Goal: Task Accomplishment & Management: Use online tool/utility

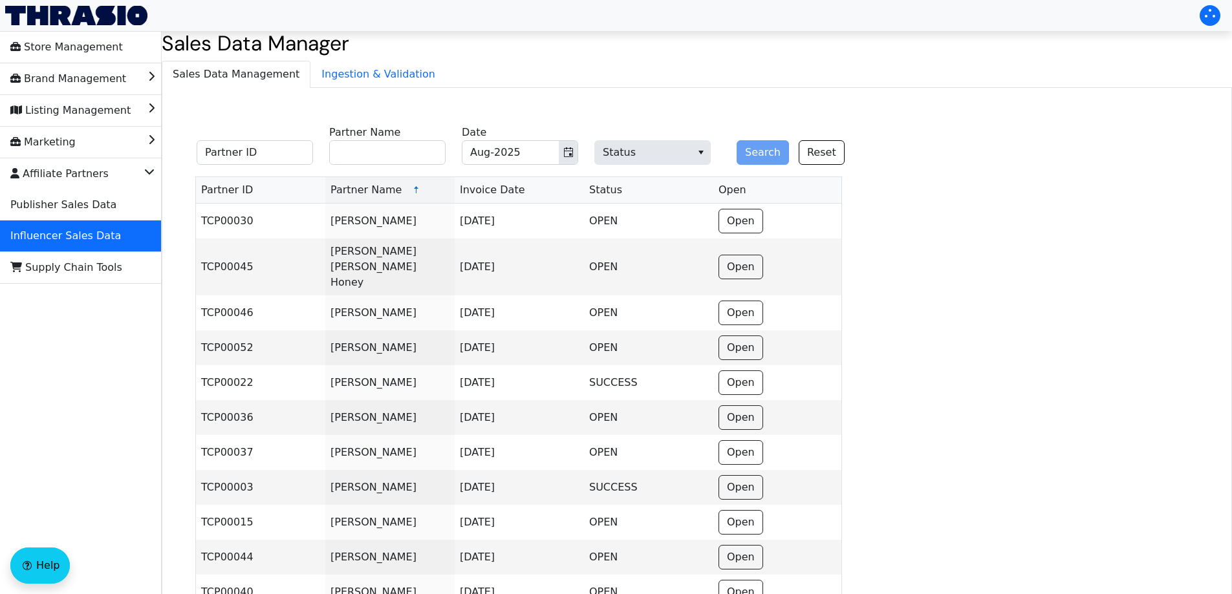
click at [382, 154] on input "Partner Name" at bounding box center [387, 152] width 116 height 25
paste input "[PERSON_NAME]"
type input "[PERSON_NAME]"
click at [570, 147] on icon "Toggle calendar" at bounding box center [568, 152] width 9 height 10
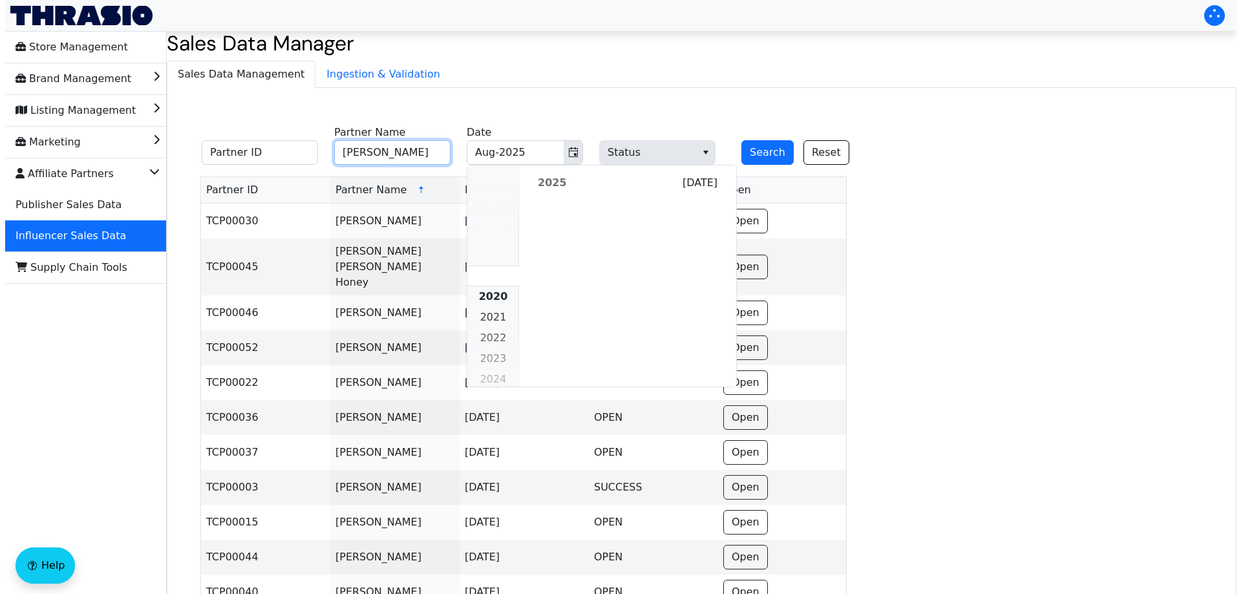
scroll to position [1179, 0]
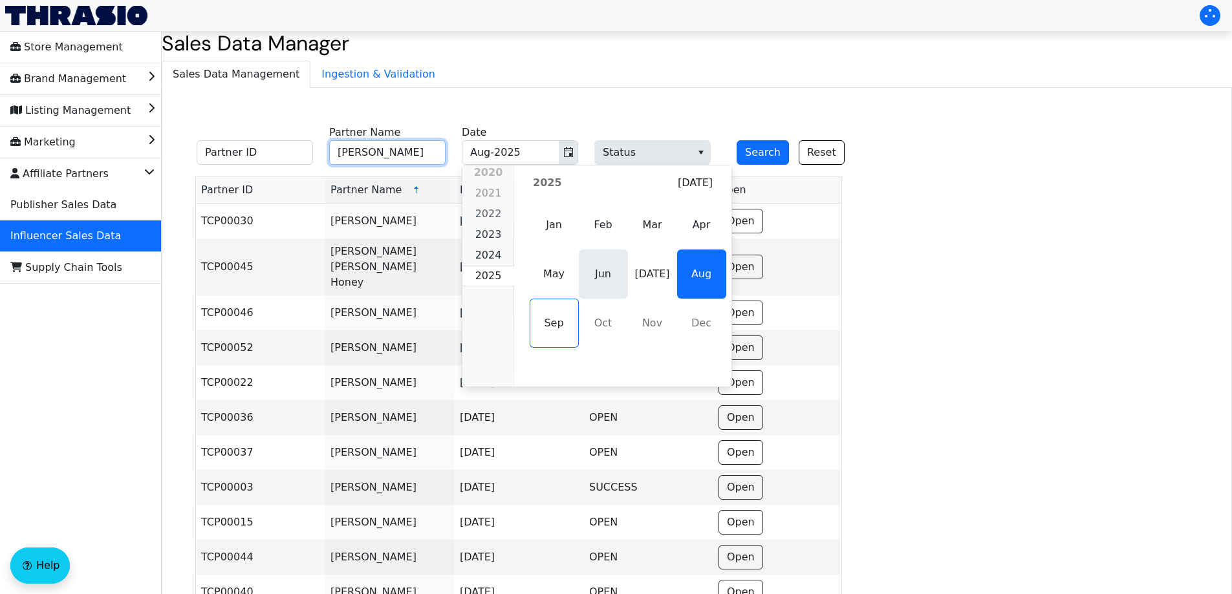
click at [610, 276] on span "Jun" at bounding box center [603, 274] width 49 height 49
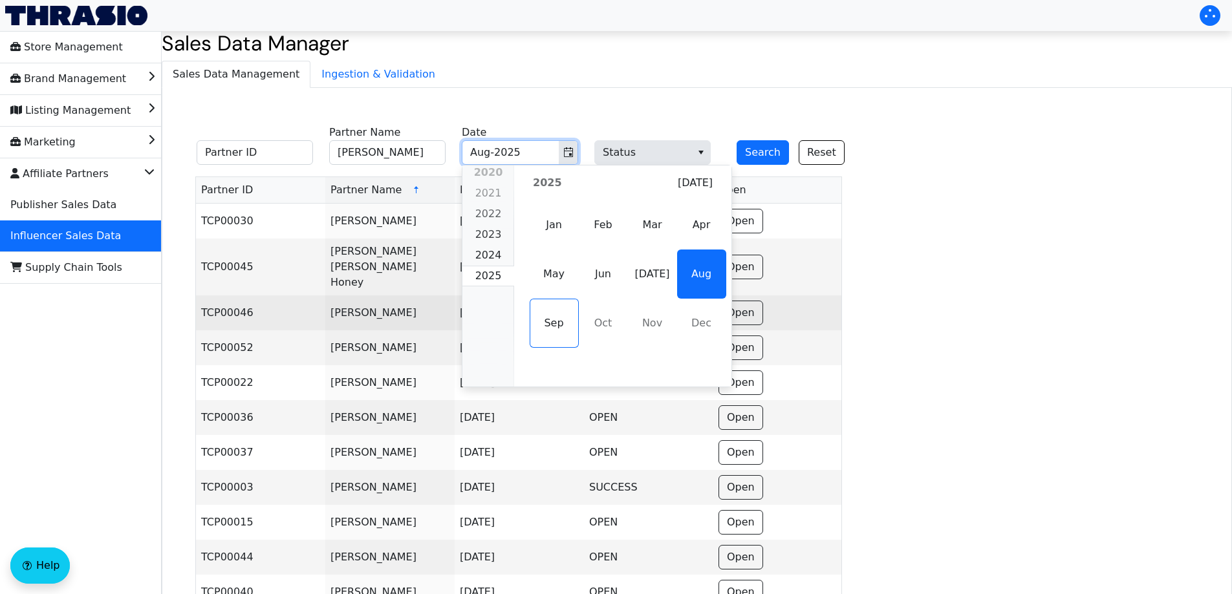
type input "Jun-2025"
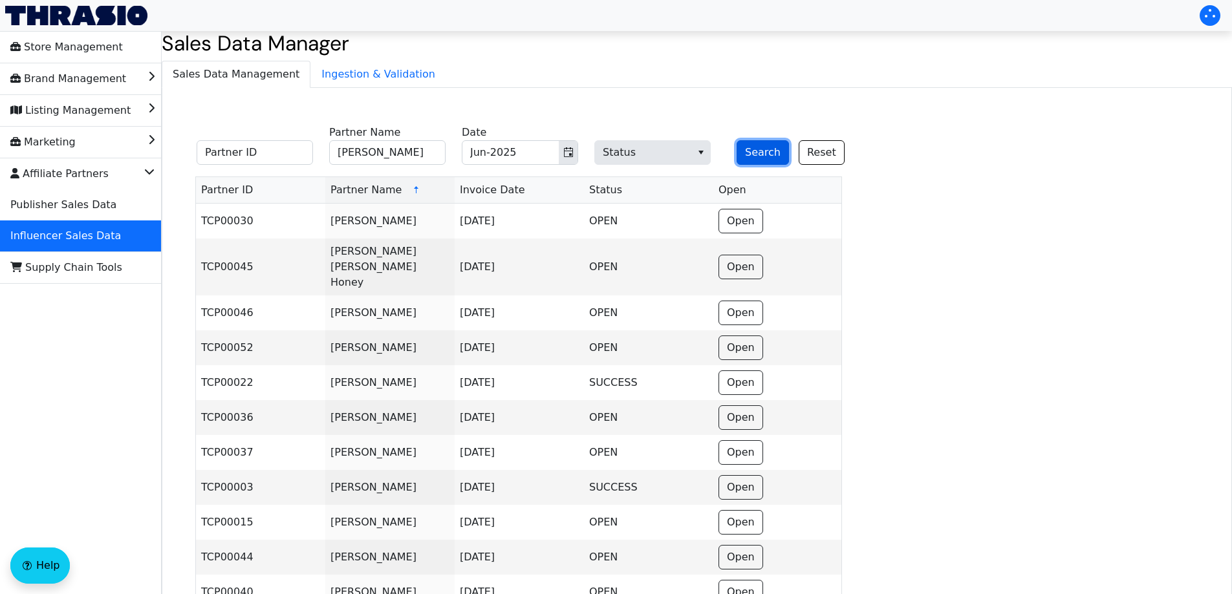
click at [755, 144] on button "Search" at bounding box center [762, 152] width 52 height 25
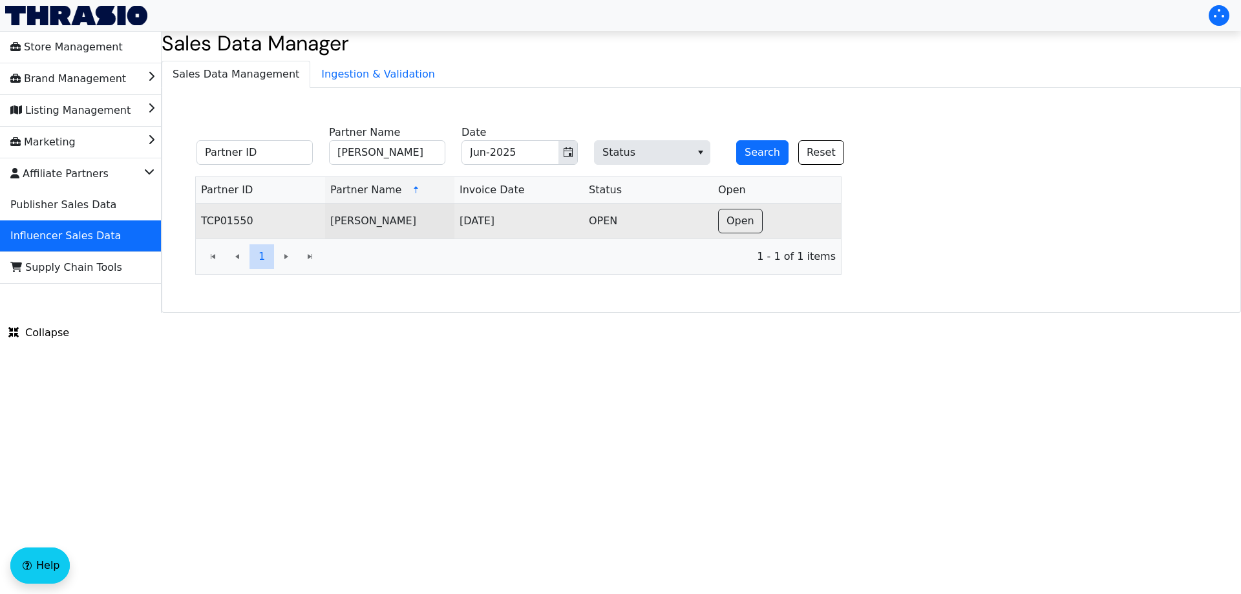
click at [764, 228] on td "Open" at bounding box center [777, 221] width 128 height 35
click at [736, 229] on button "Open" at bounding box center [740, 221] width 45 height 25
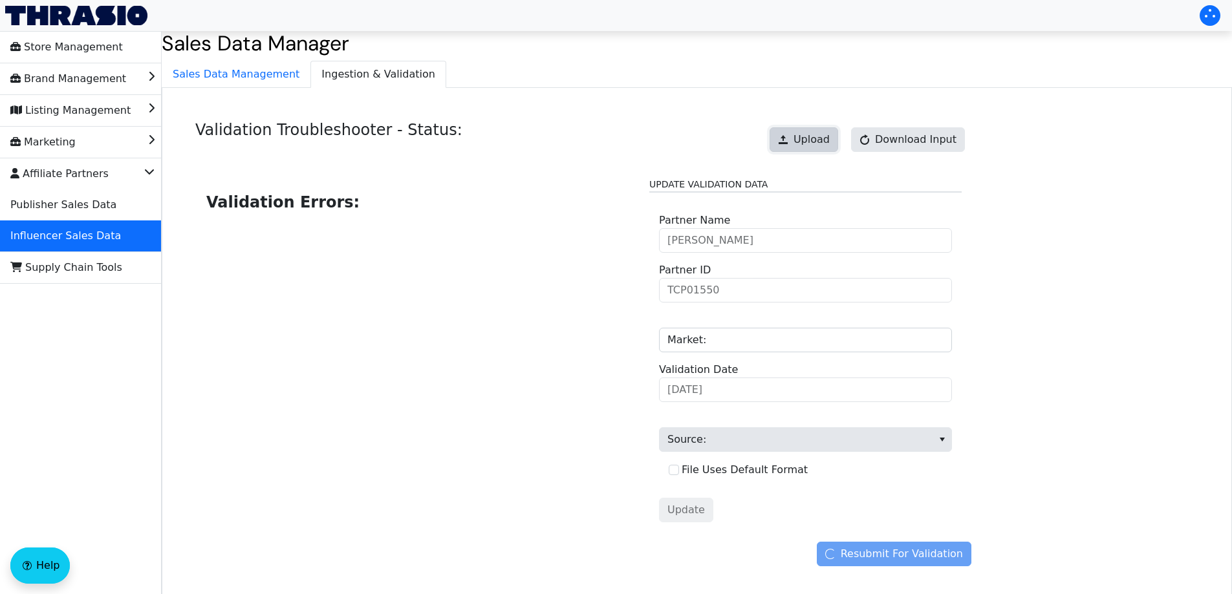
click at [838, 135] on button "Upload" at bounding box center [803, 139] width 69 height 25
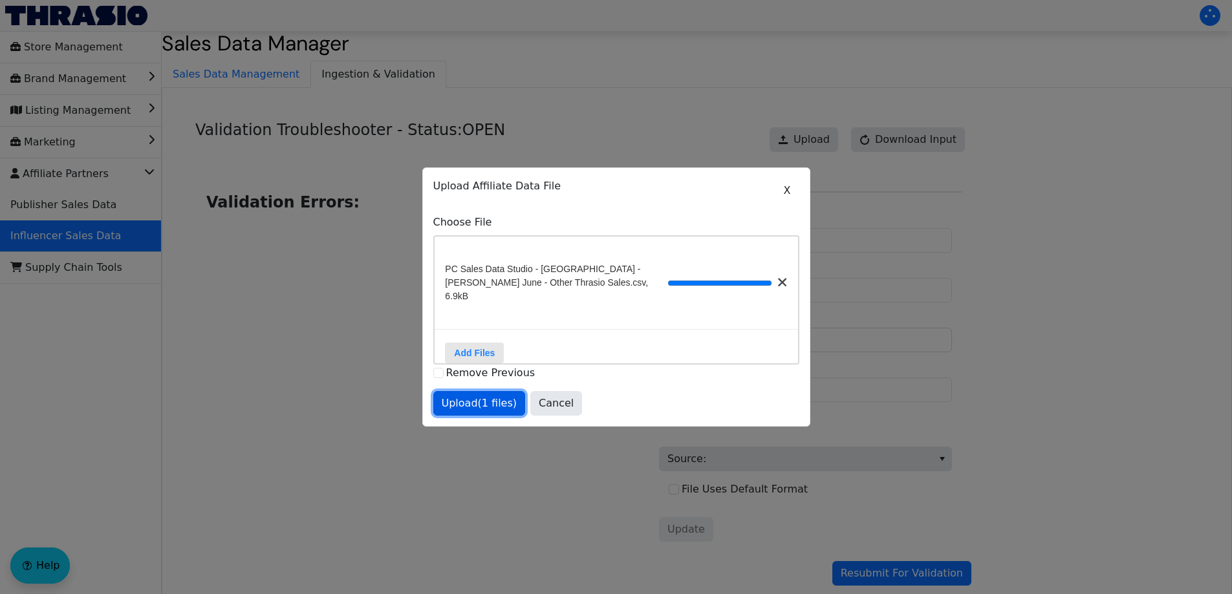
click at [492, 404] on span "Upload (1 files)" at bounding box center [480, 404] width 76 height 16
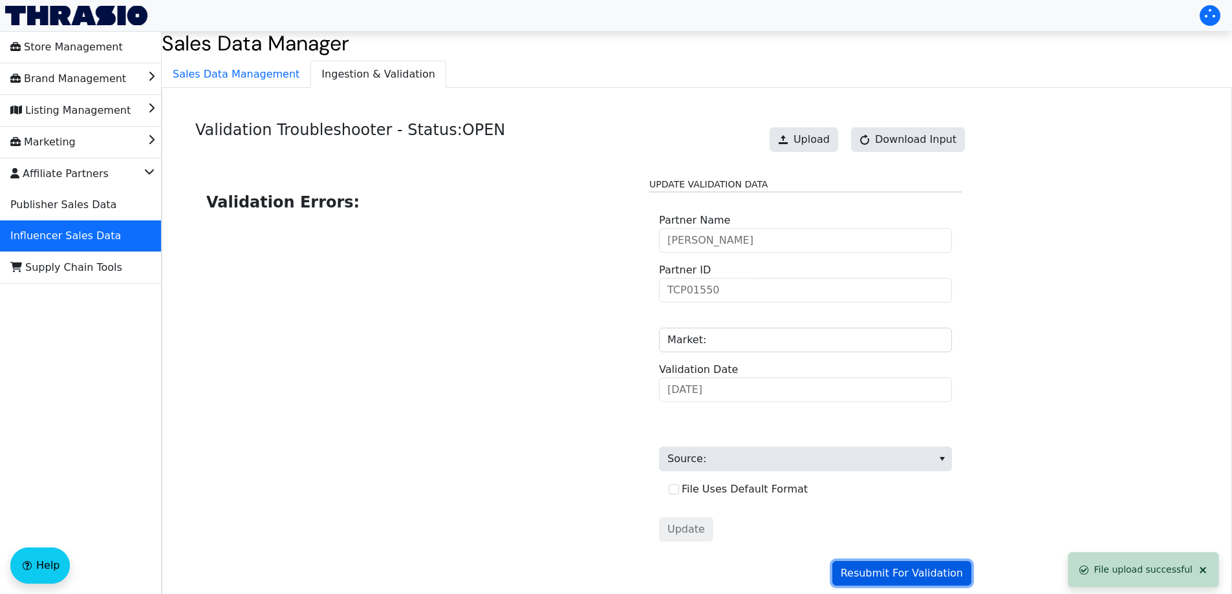
click at [903, 576] on span "Resubmit For Validation" at bounding box center [902, 574] width 122 height 16
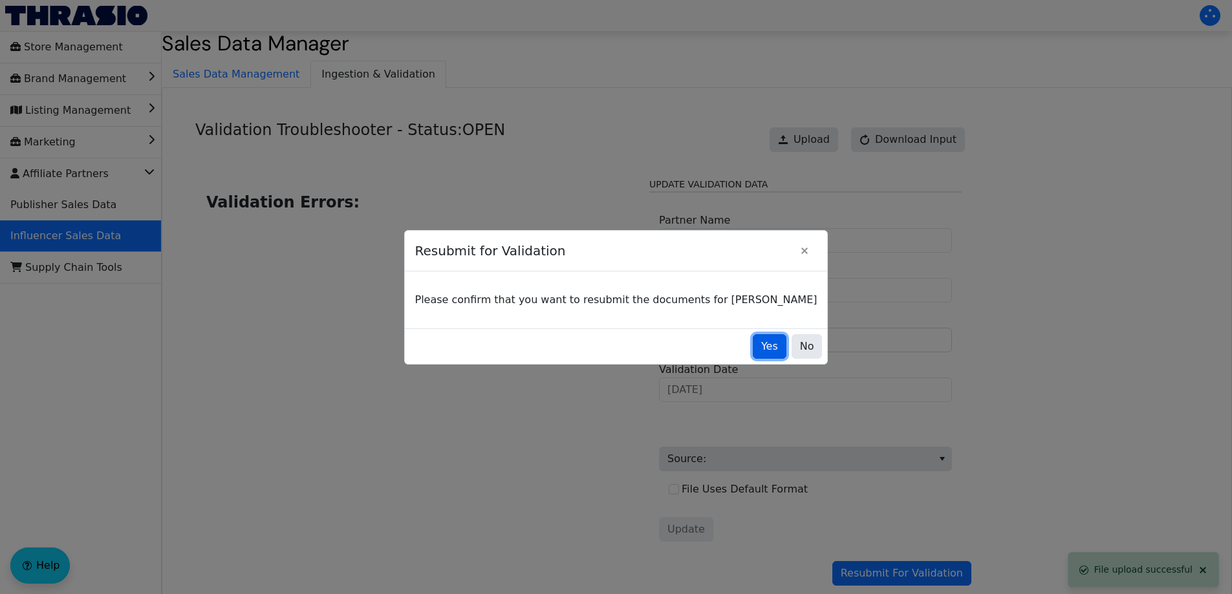
click at [761, 347] on span "Yes" at bounding box center [769, 347] width 17 height 16
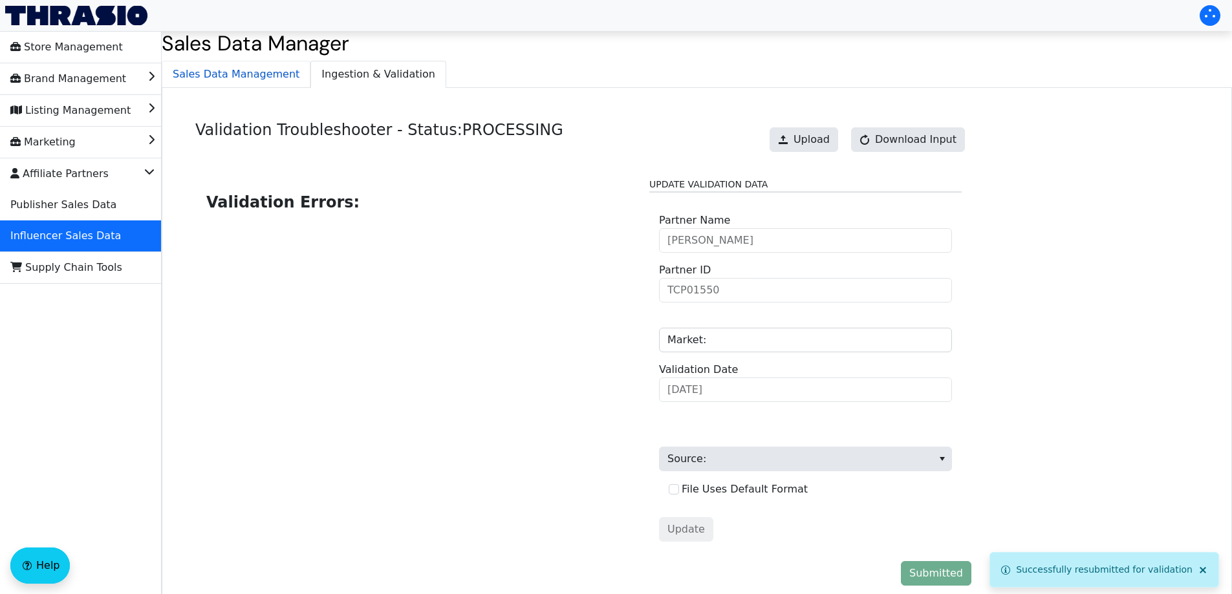
click at [246, 72] on span "Sales Data Management" at bounding box center [235, 74] width 147 height 26
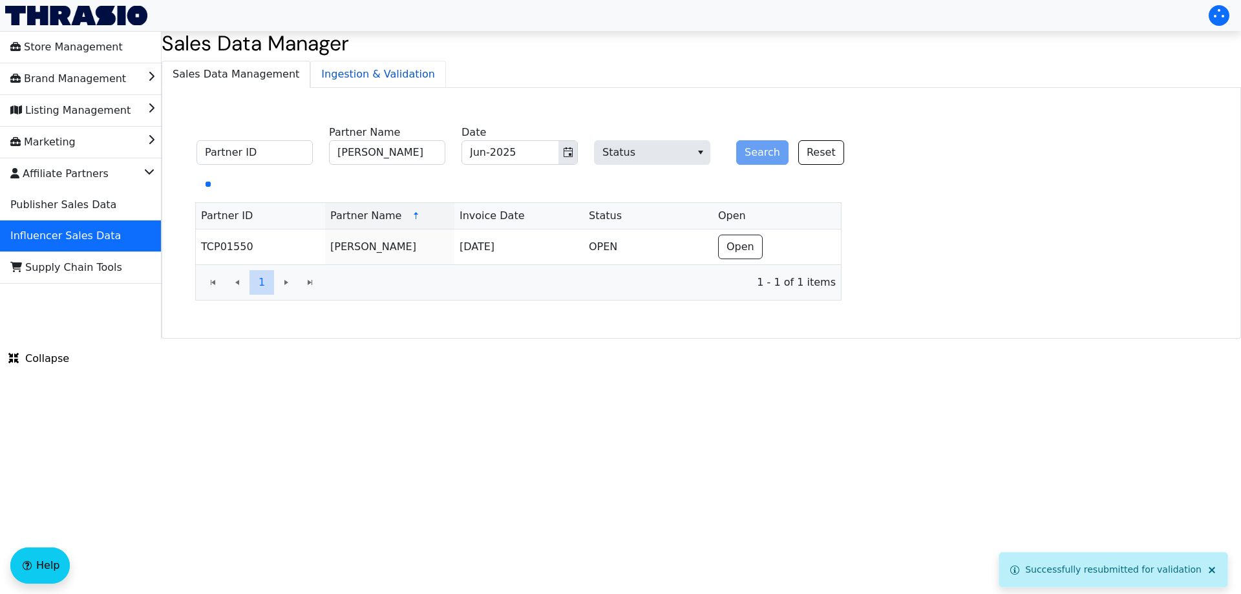
click at [330, 74] on span "Ingestion & Validation" at bounding box center [378, 74] width 134 height 26
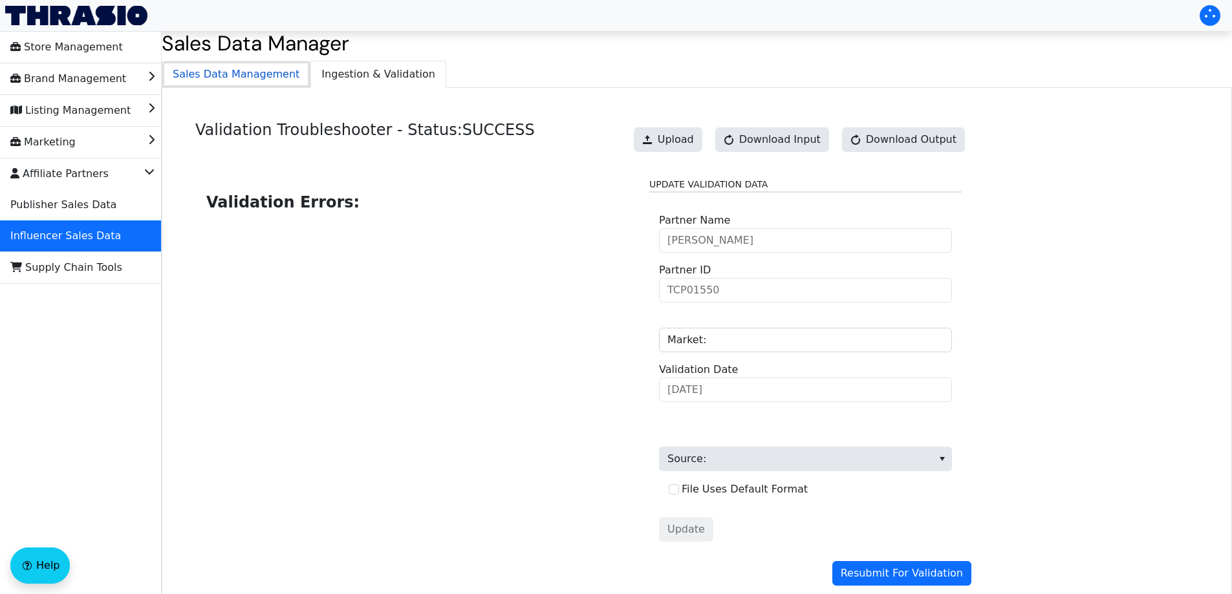
click at [257, 73] on span "Sales Data Management" at bounding box center [235, 74] width 147 height 26
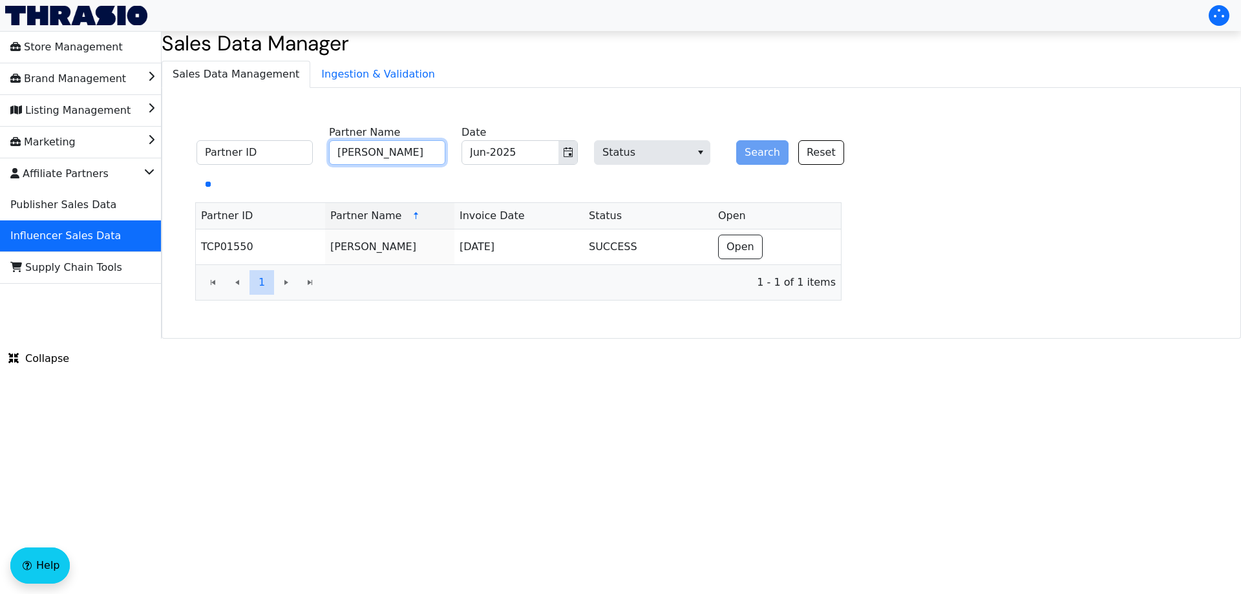
drag, startPoint x: 388, startPoint y: 155, endPoint x: 442, endPoint y: 156, distance: 53.7
click at [389, 155] on input "[PERSON_NAME]" at bounding box center [387, 152] width 116 height 25
paste input "[PERSON_NAME]"
click at [563, 154] on icon "Toggle calendar" at bounding box center [568, 152] width 10 height 10
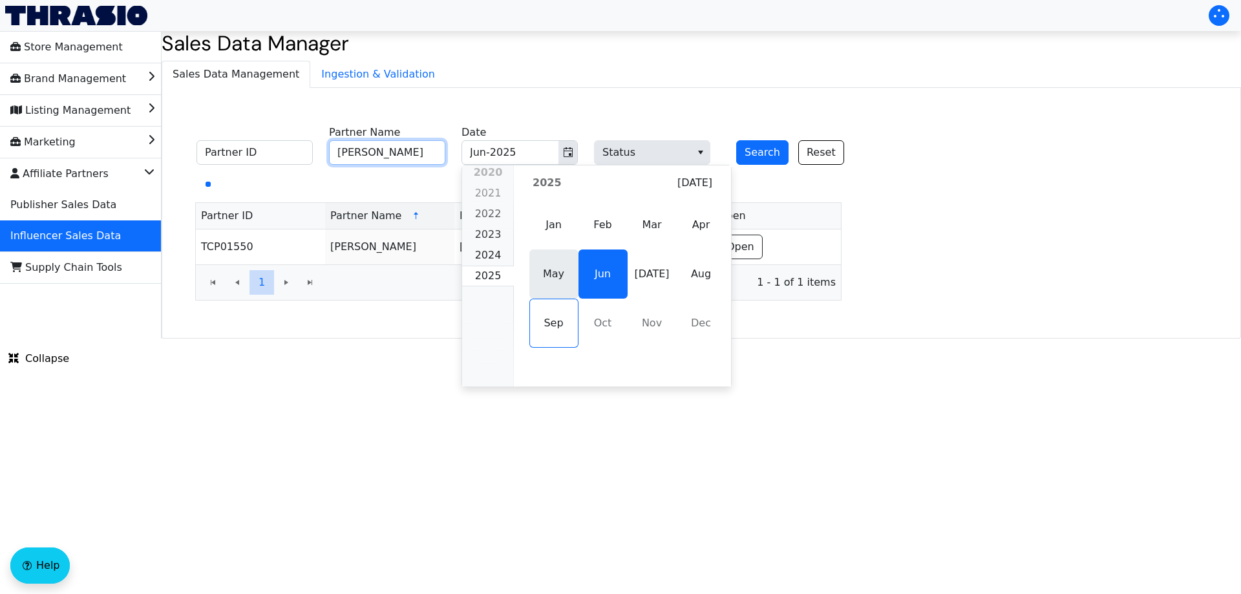
click at [542, 273] on span "May" at bounding box center [554, 274] width 49 height 49
type input "[PERSON_NAME]"
type input "May-2025"
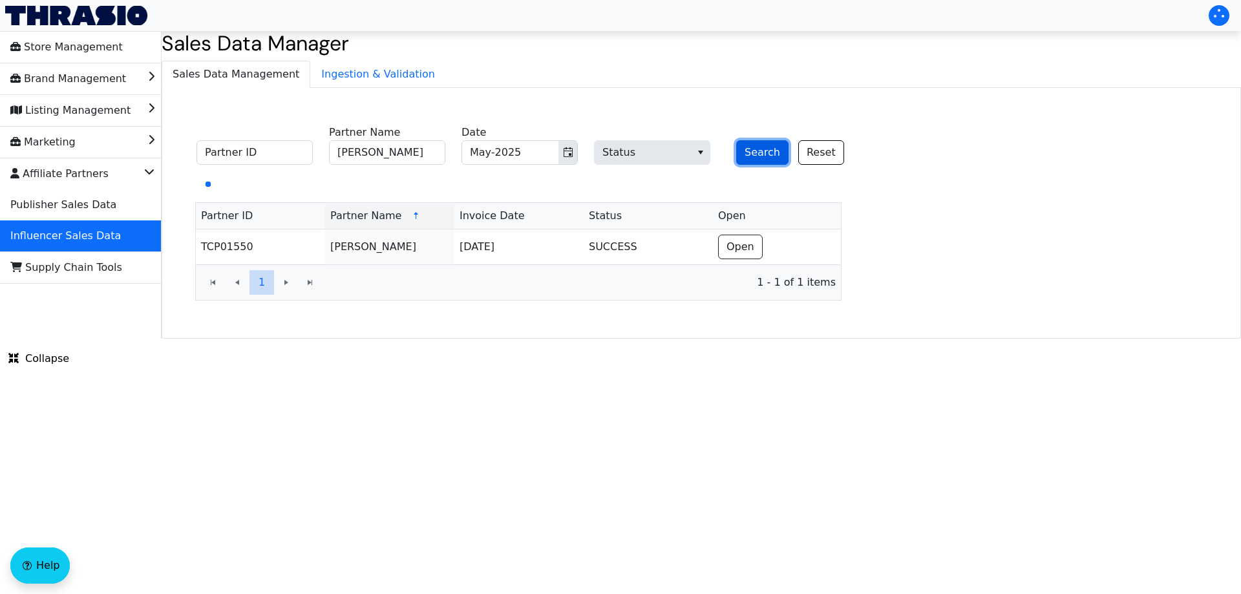
click at [744, 155] on button "Search" at bounding box center [762, 152] width 52 height 25
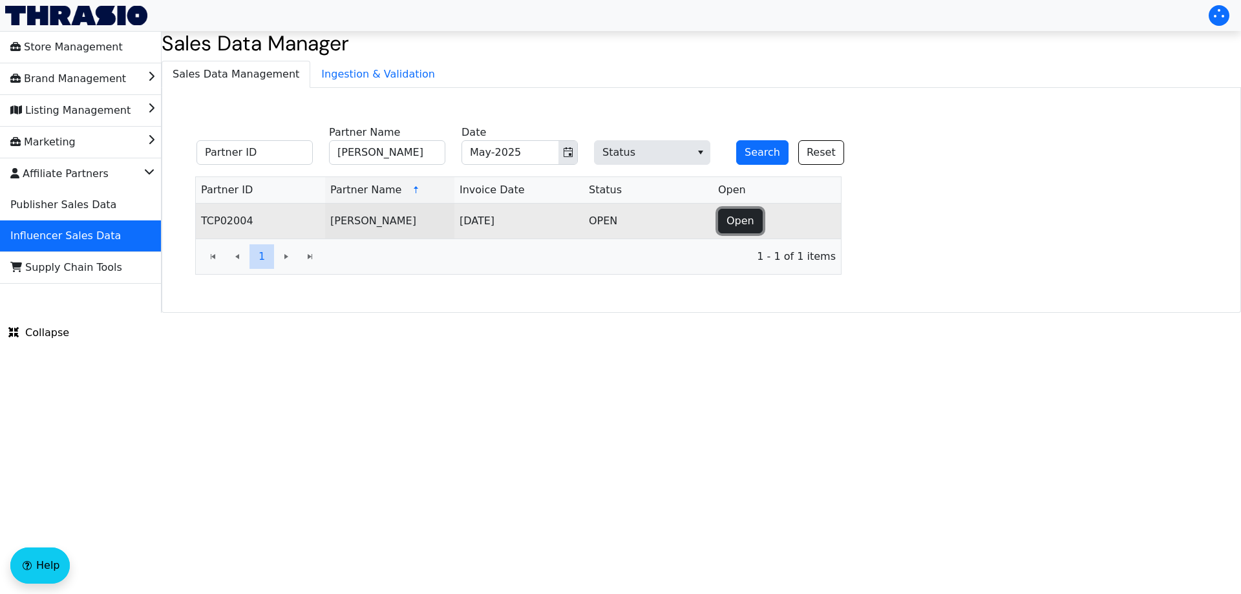
click at [727, 211] on button "Open" at bounding box center [740, 221] width 45 height 25
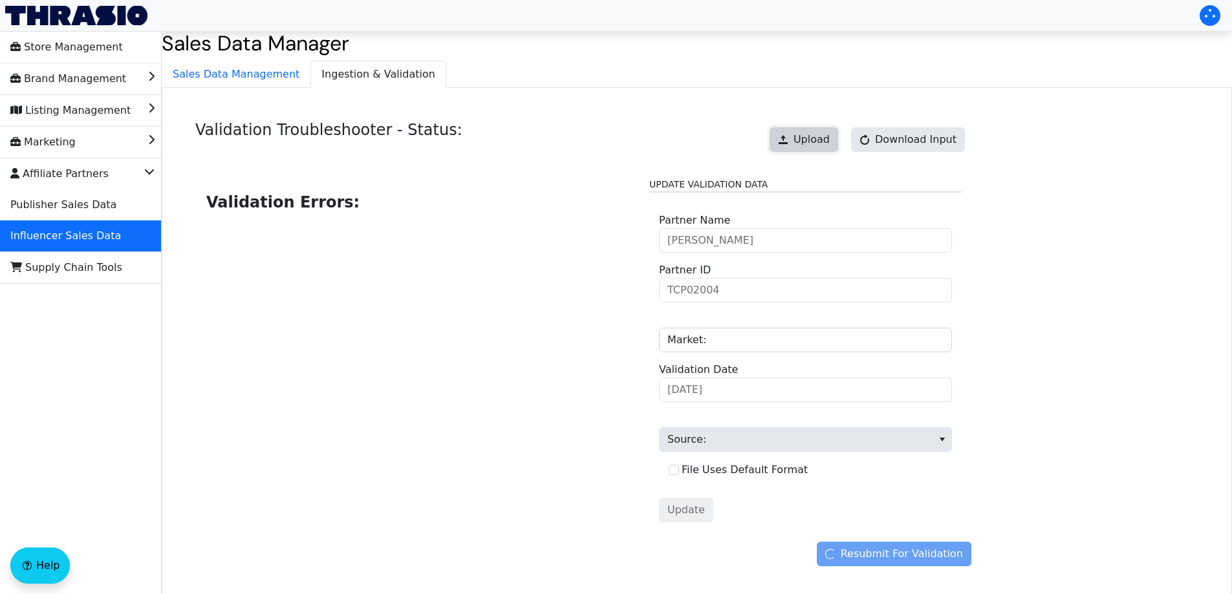
click at [810, 134] on span "Upload" at bounding box center [811, 140] width 36 height 16
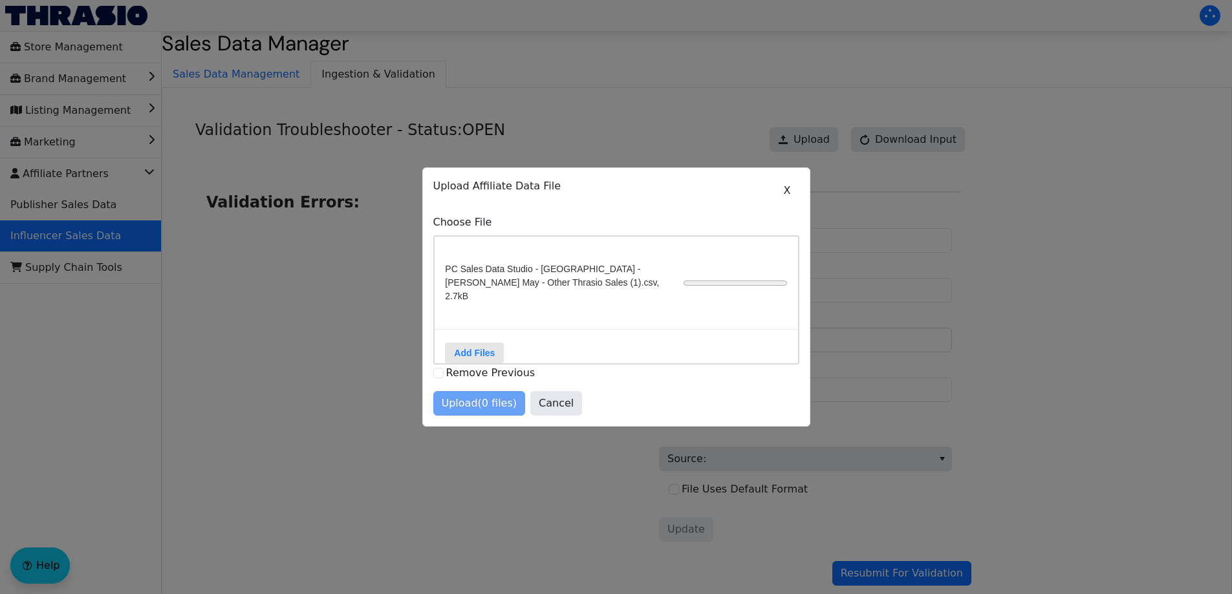
click at [915, 308] on div at bounding box center [616, 297] width 1232 height 594
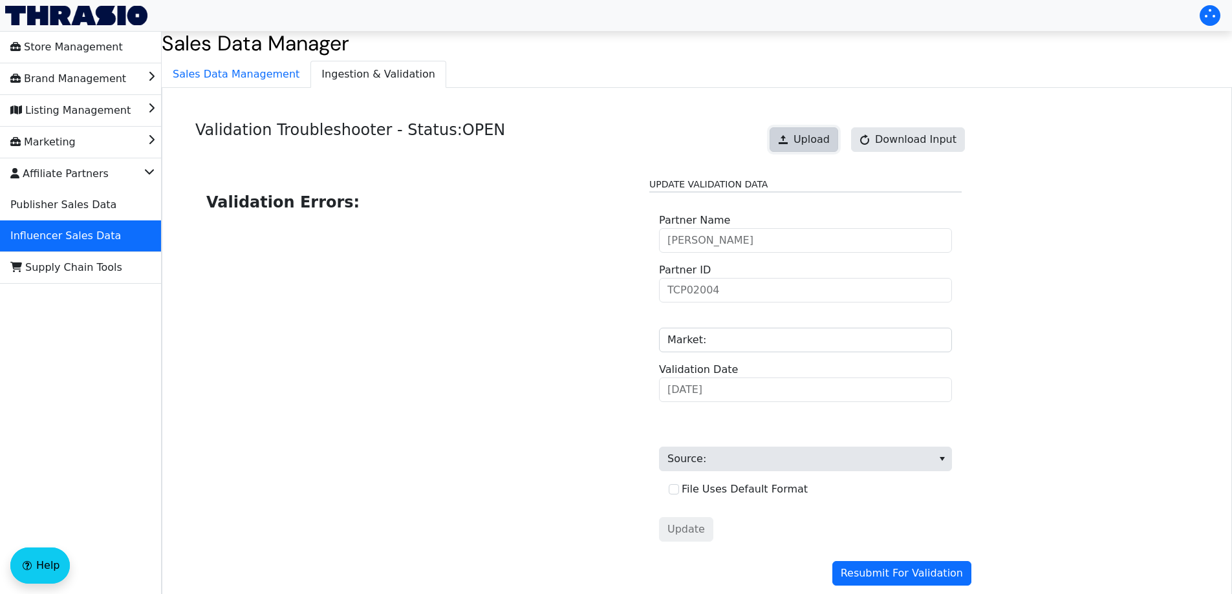
click at [838, 145] on button "Upload" at bounding box center [803, 139] width 69 height 25
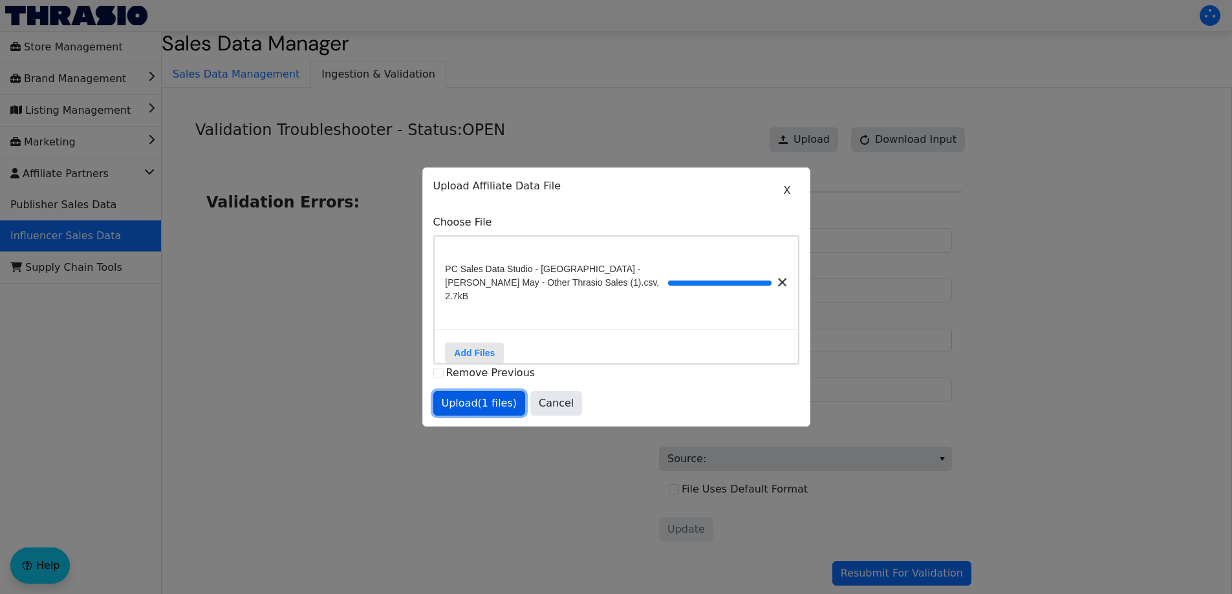
click at [466, 391] on button "Upload (1 files)" at bounding box center [479, 403] width 92 height 25
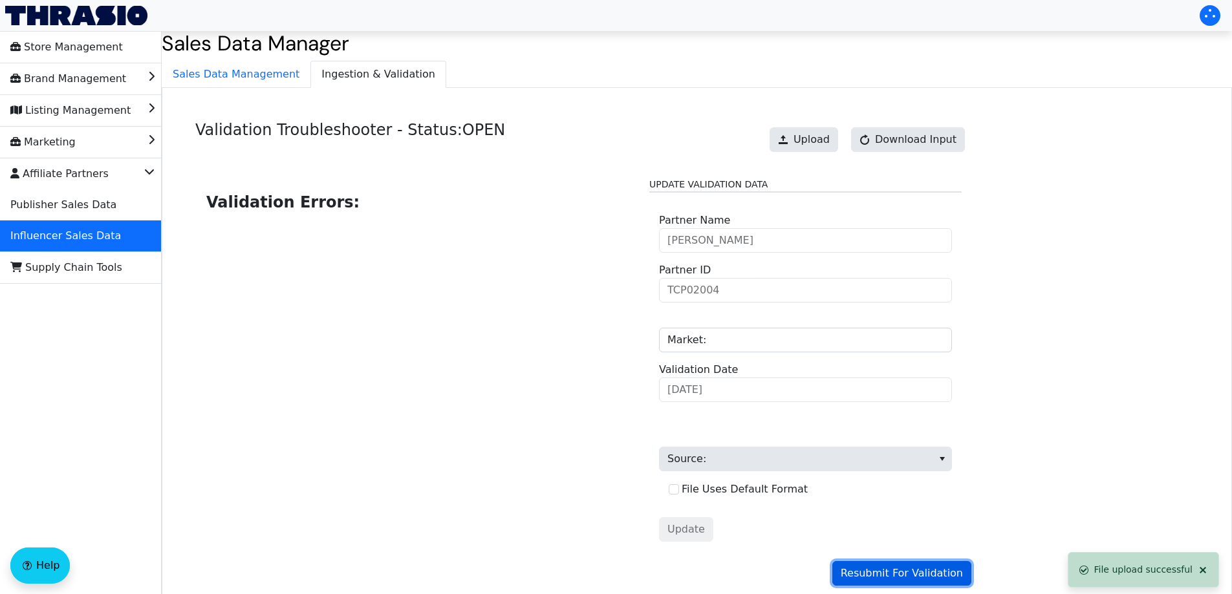
click at [926, 577] on span "Resubmit For Validation" at bounding box center [902, 574] width 122 height 16
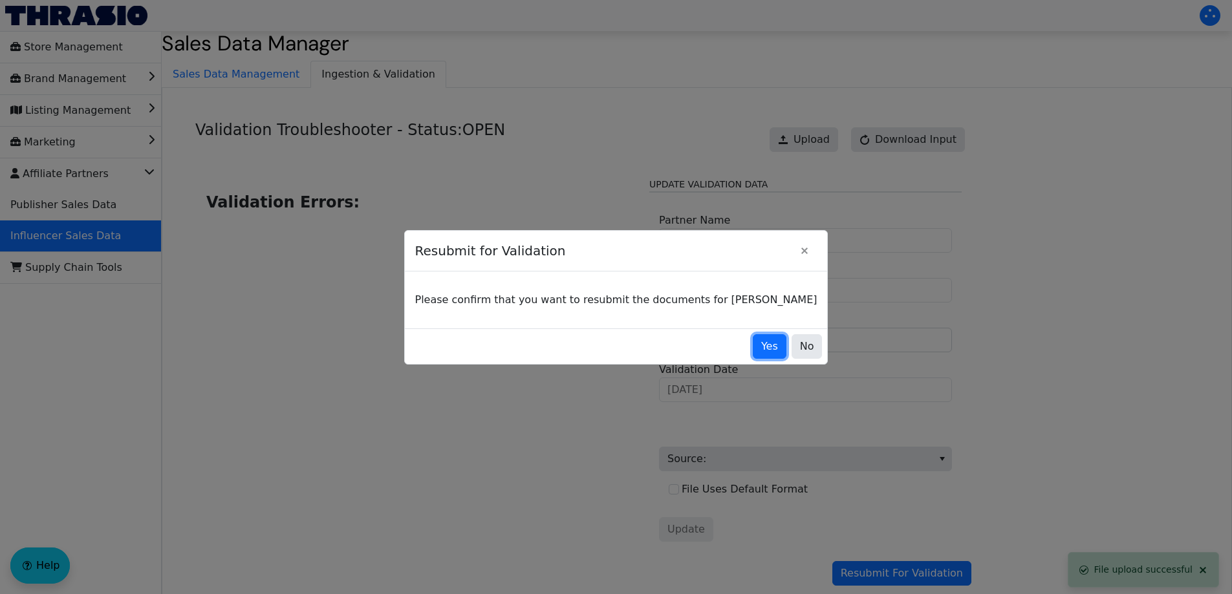
click at [753, 352] on button "Yes" at bounding box center [770, 346] width 34 height 25
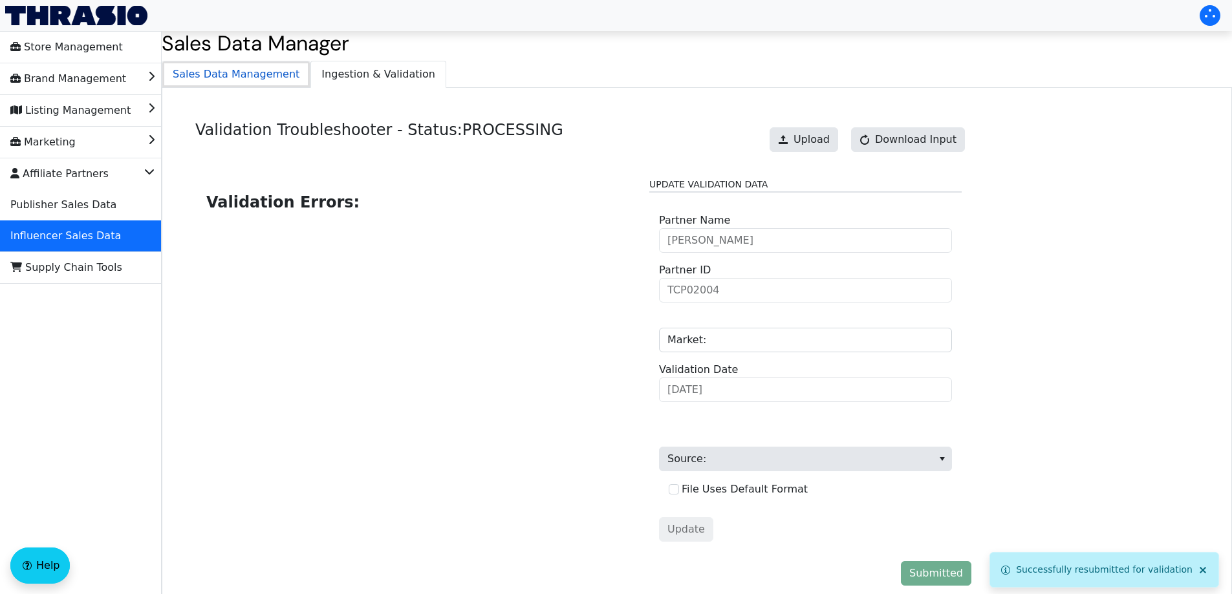
click at [247, 72] on span "Sales Data Management" at bounding box center [235, 74] width 147 height 26
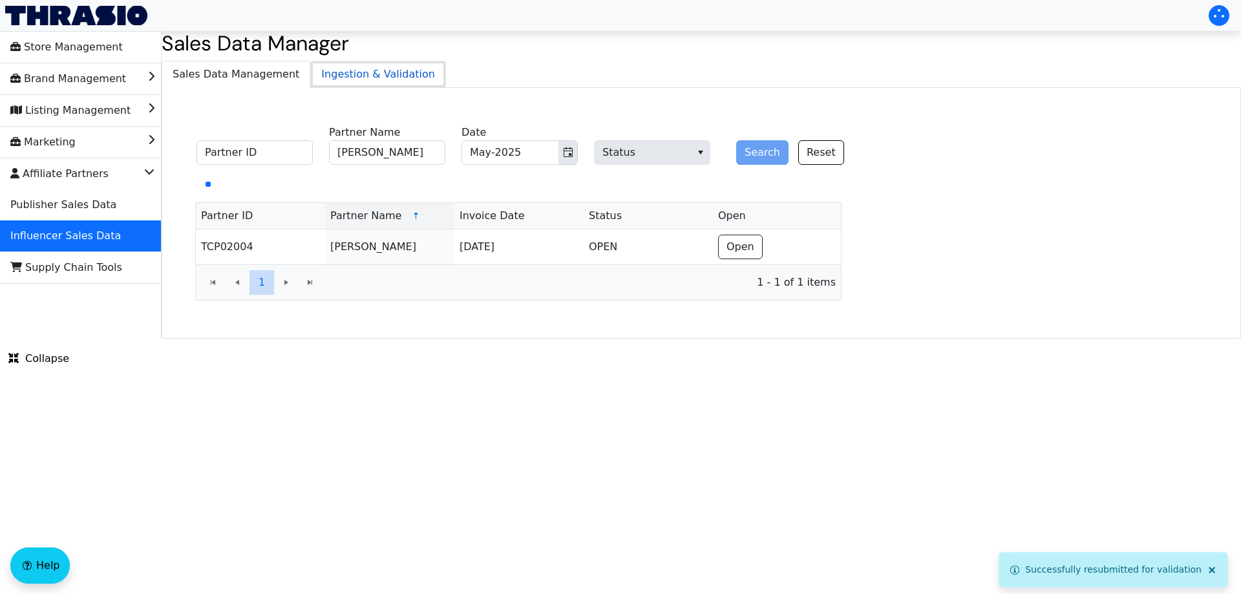
click at [348, 70] on span "Ingestion & Validation" at bounding box center [378, 74] width 134 height 26
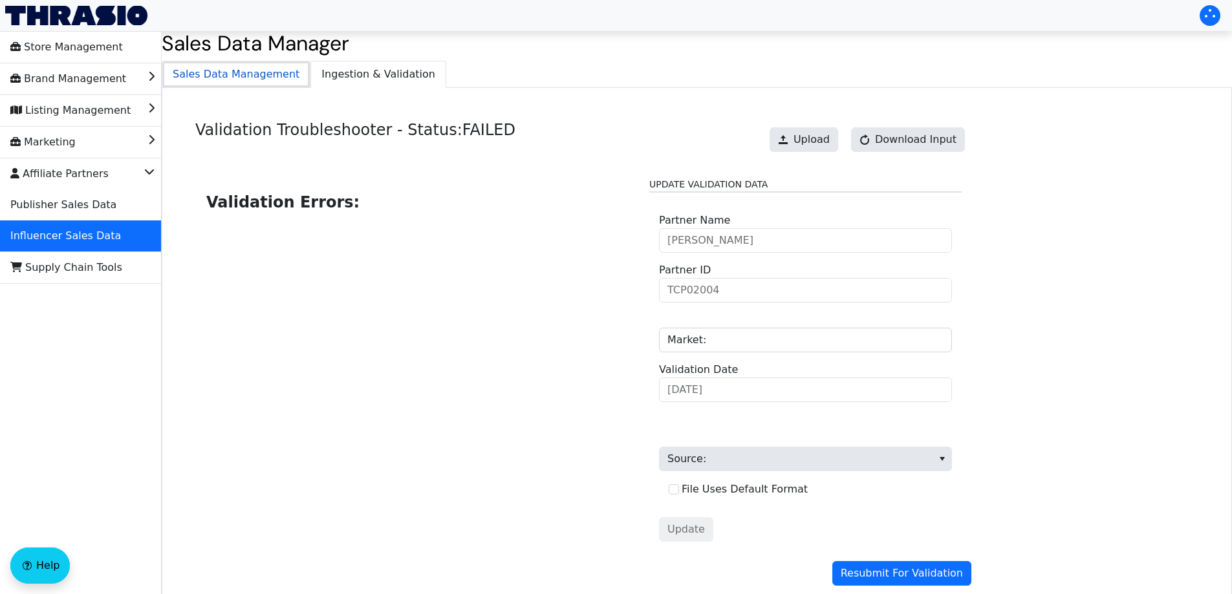
click at [256, 69] on span "Sales Data Management" at bounding box center [235, 74] width 147 height 26
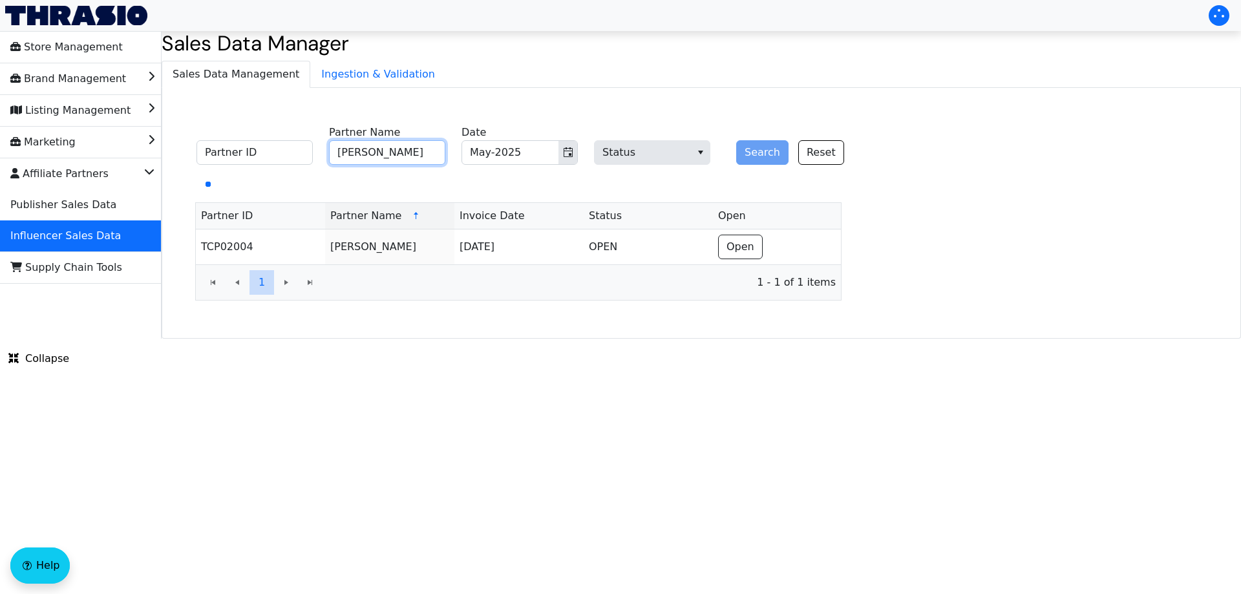
click at [401, 150] on input "[PERSON_NAME]" at bounding box center [387, 152] width 116 height 25
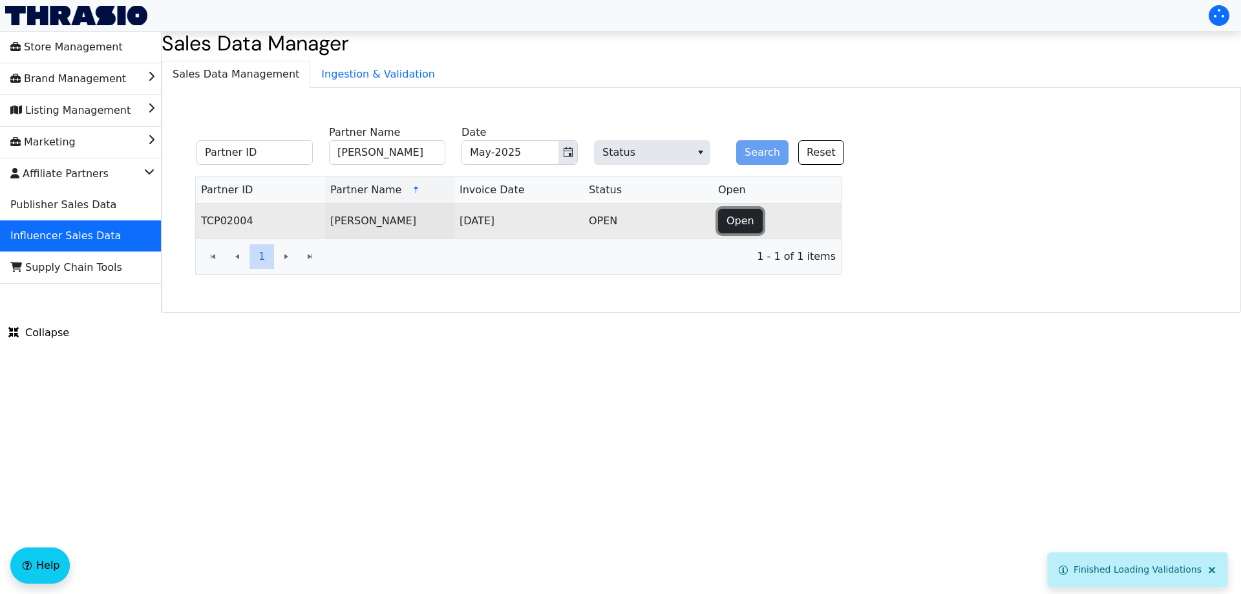
click at [741, 219] on span "Open" at bounding box center [741, 221] width 28 height 16
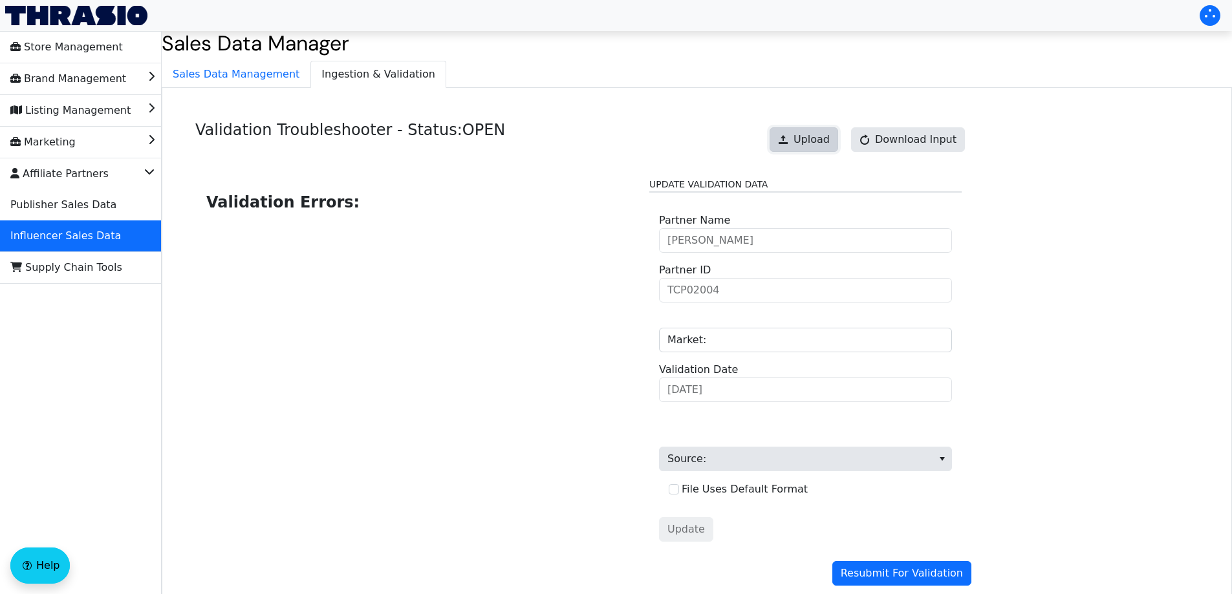
click at [817, 138] on span "Upload" at bounding box center [811, 140] width 36 height 16
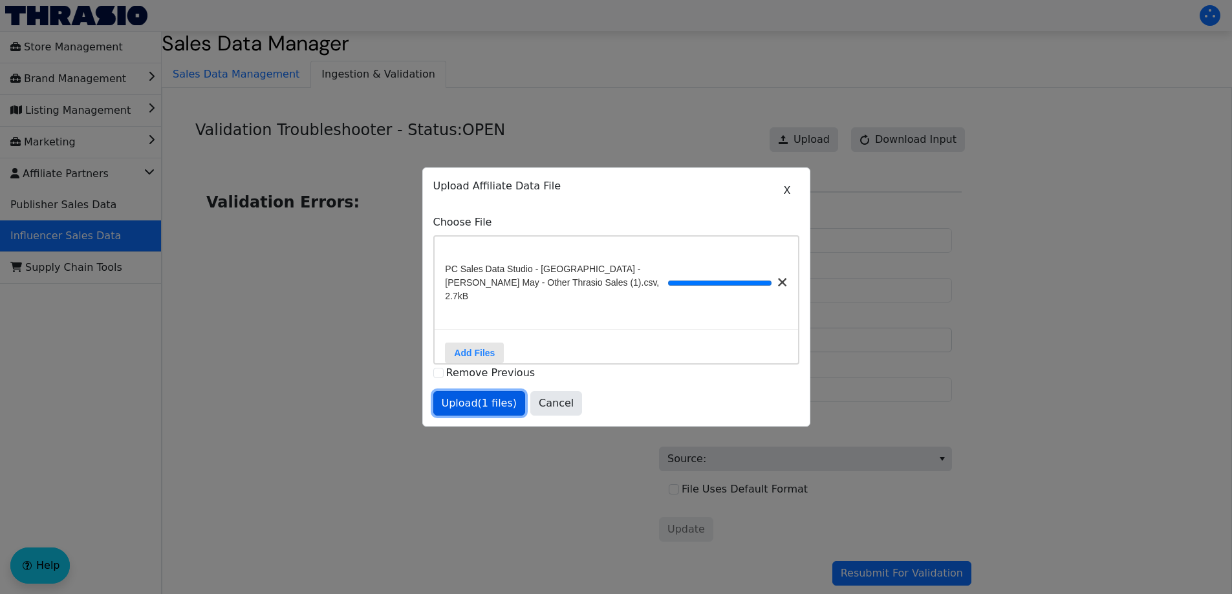
click at [458, 396] on span "Upload (1 files)" at bounding box center [480, 404] width 76 height 16
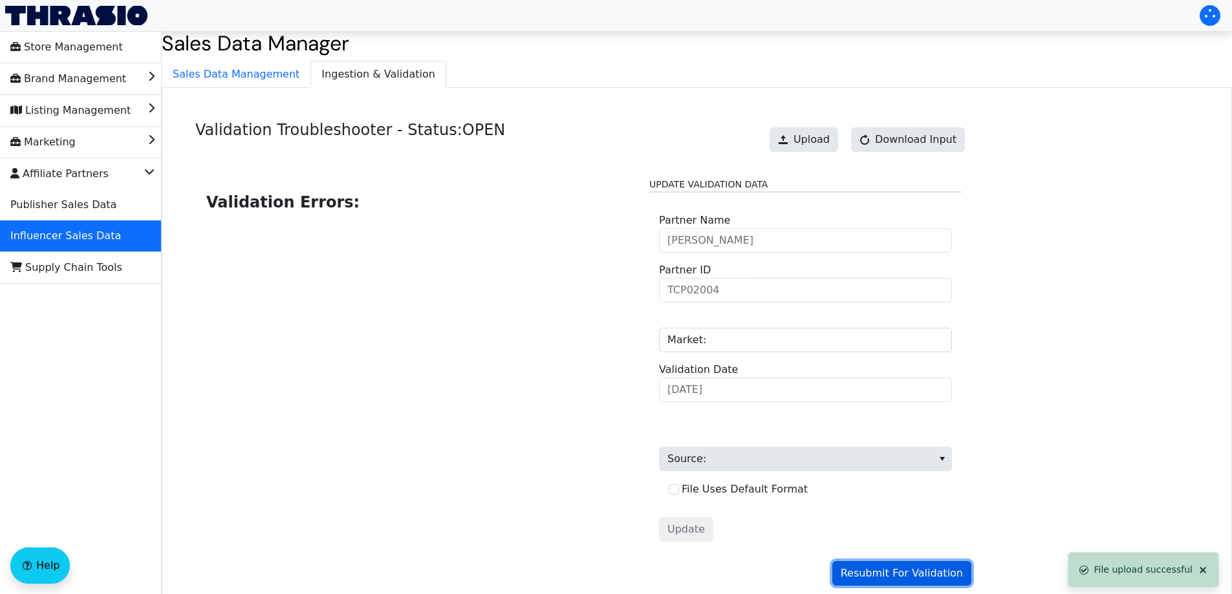
click at [872, 574] on span "Resubmit For Validation" at bounding box center [902, 574] width 122 height 16
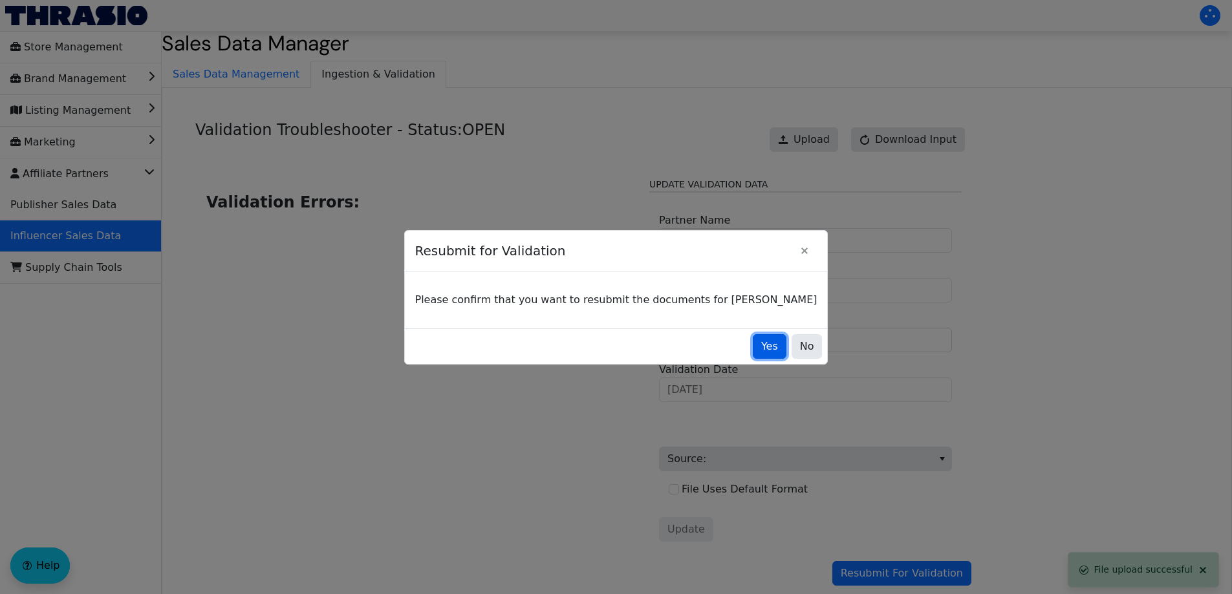
click at [761, 343] on span "Yes" at bounding box center [769, 347] width 17 height 16
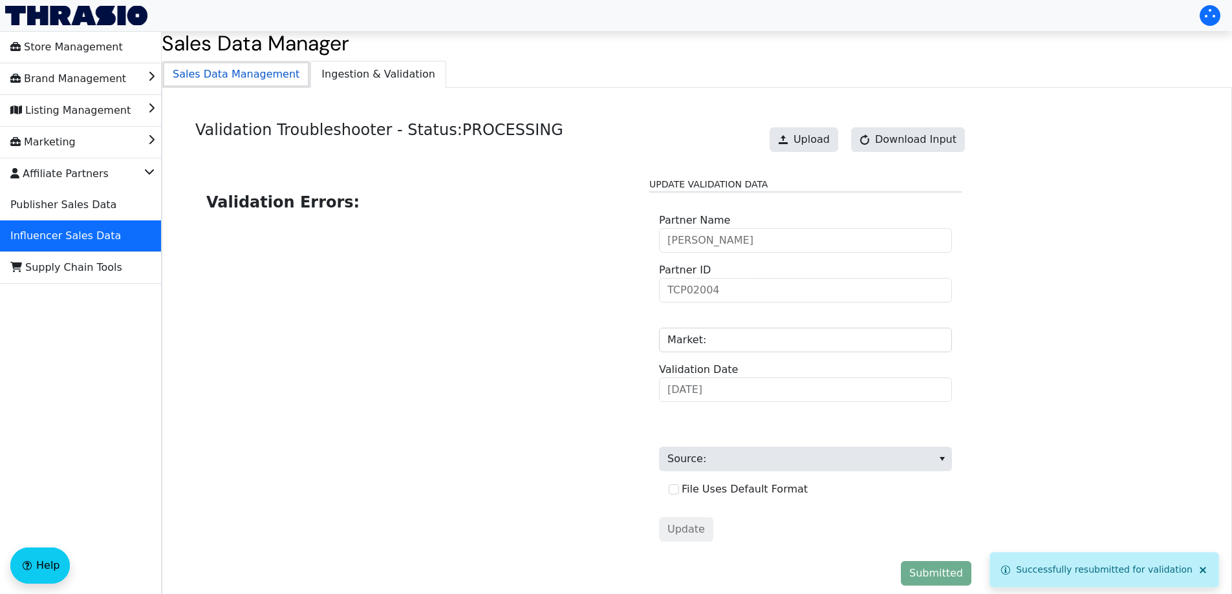
click at [239, 79] on span "Sales Data Management" at bounding box center [235, 74] width 147 height 26
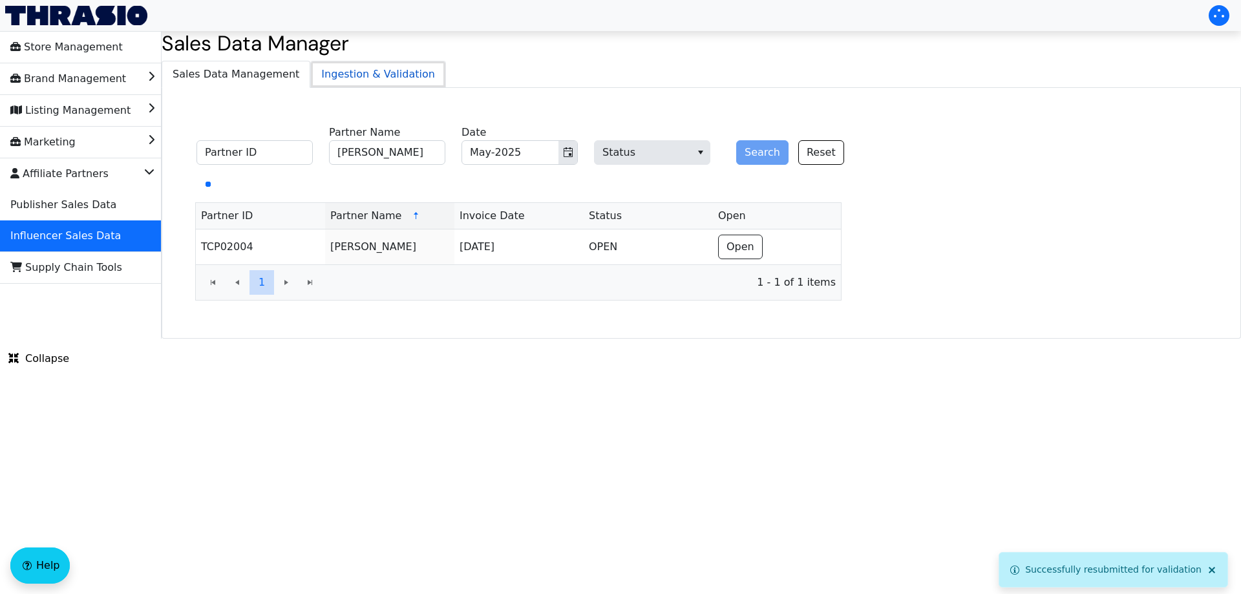
click at [350, 69] on span "Ingestion & Validation" at bounding box center [378, 74] width 134 height 26
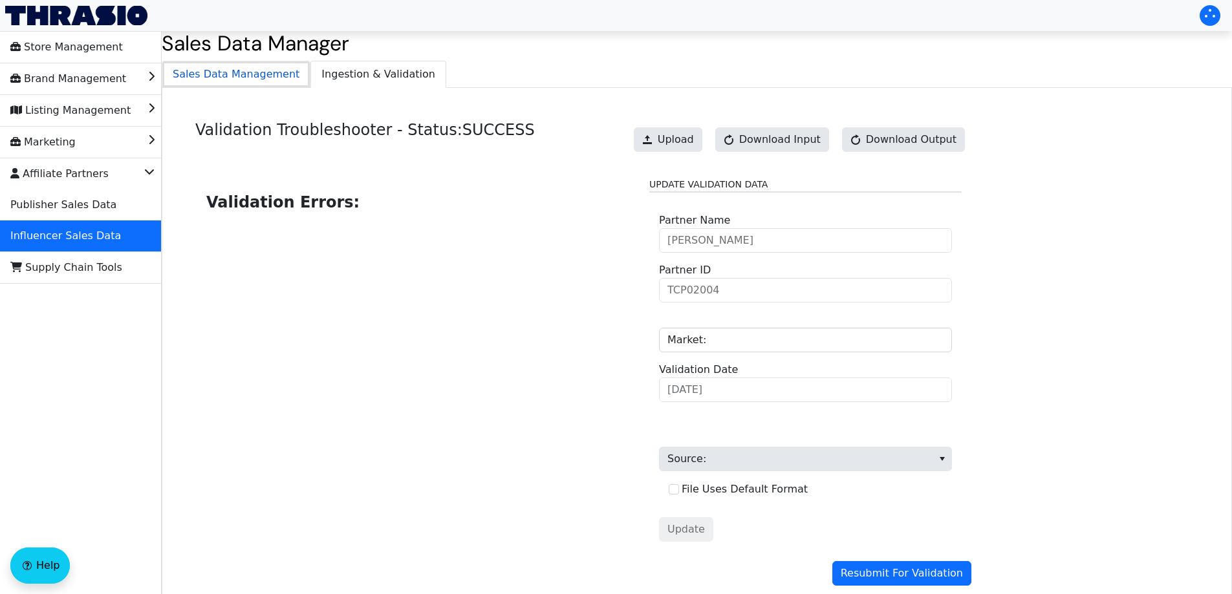
click at [231, 75] on span "Sales Data Management" at bounding box center [235, 74] width 147 height 26
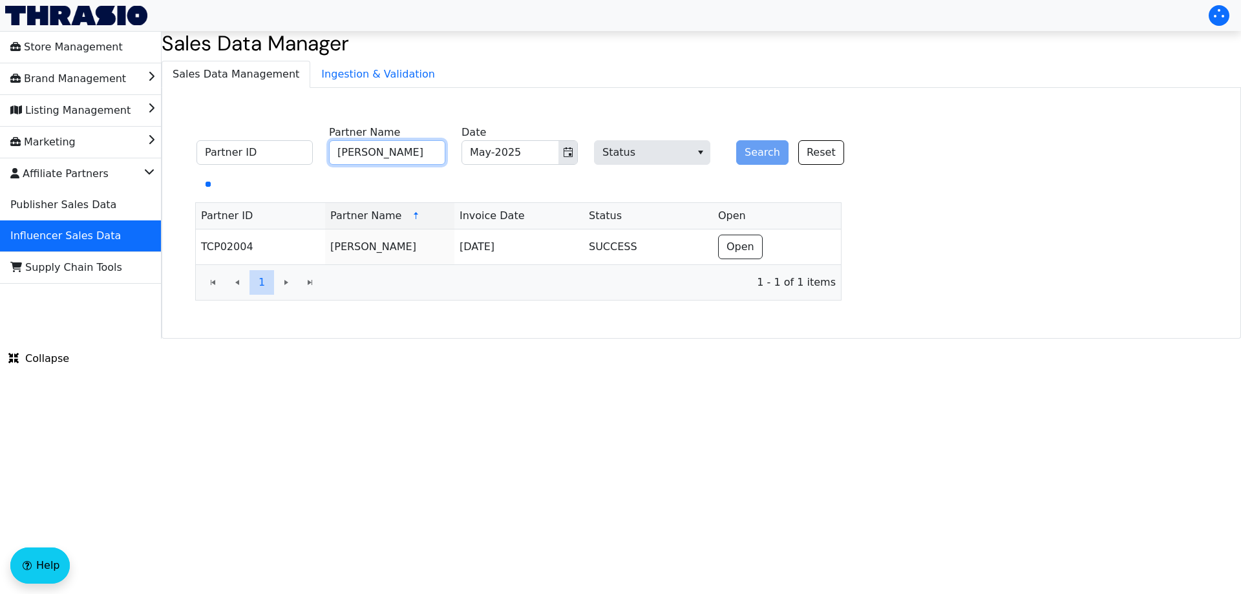
click at [404, 146] on input "[PERSON_NAME]" at bounding box center [387, 152] width 116 height 25
paste input "[PERSON_NAME]"
click at [571, 152] on icon "Toggle calendar" at bounding box center [568, 152] width 10 height 10
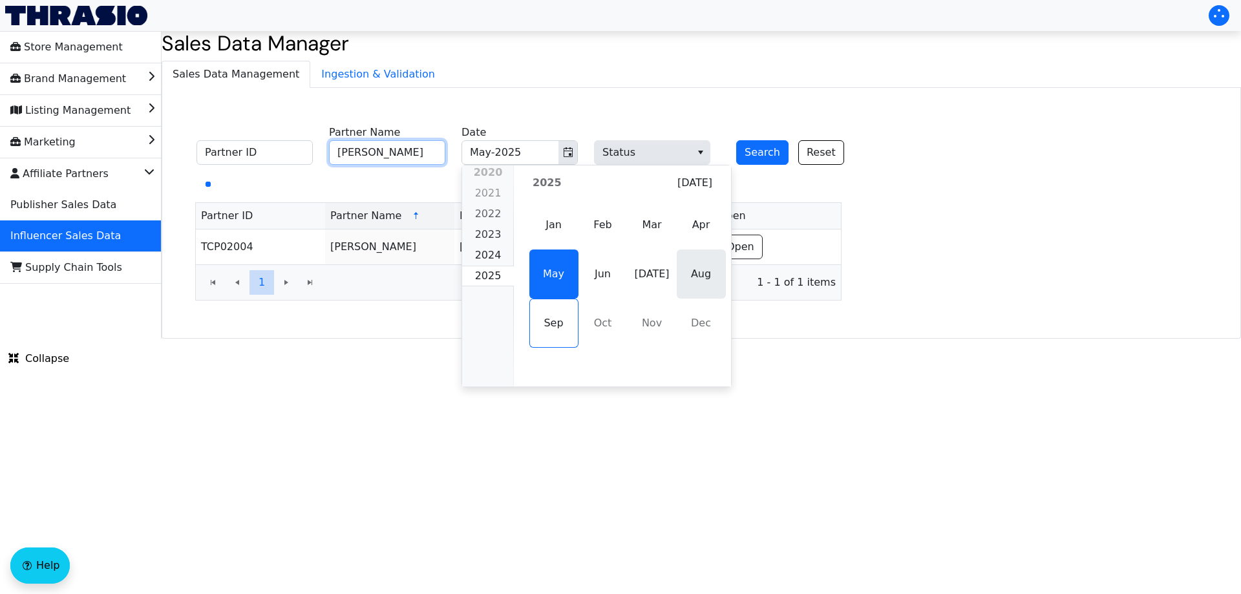
click at [686, 273] on span "Aug" at bounding box center [701, 274] width 49 height 49
type input "[PERSON_NAME]"
type input "Aug-2025"
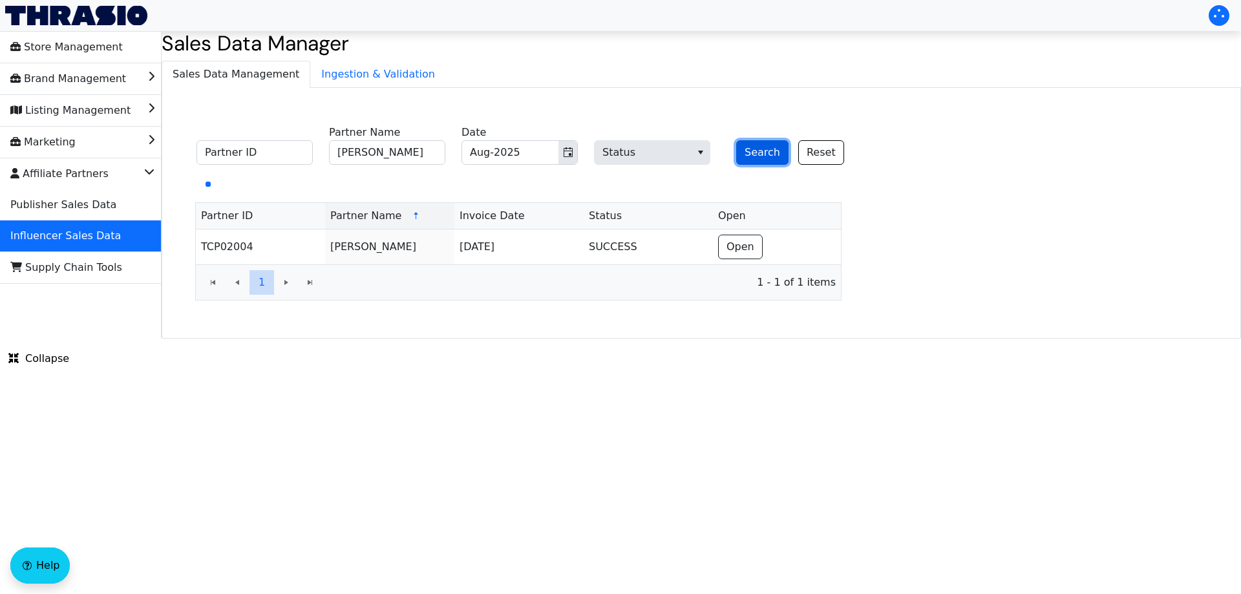
click at [751, 155] on button "Search" at bounding box center [762, 152] width 52 height 25
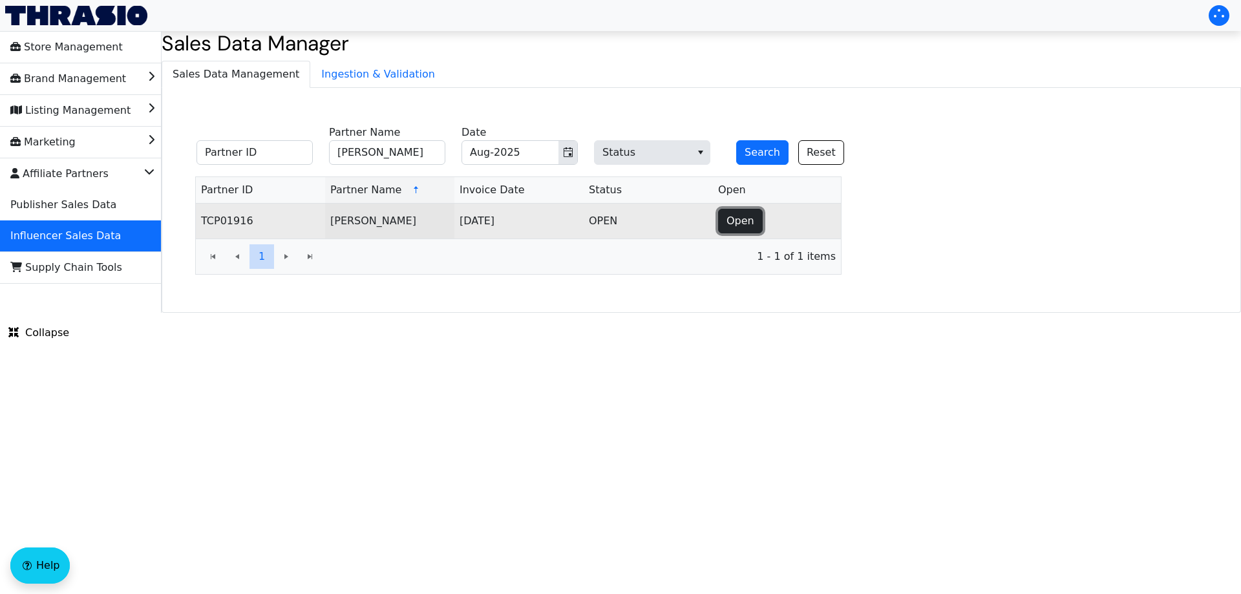
click at [738, 223] on span "Open" at bounding box center [741, 221] width 28 height 16
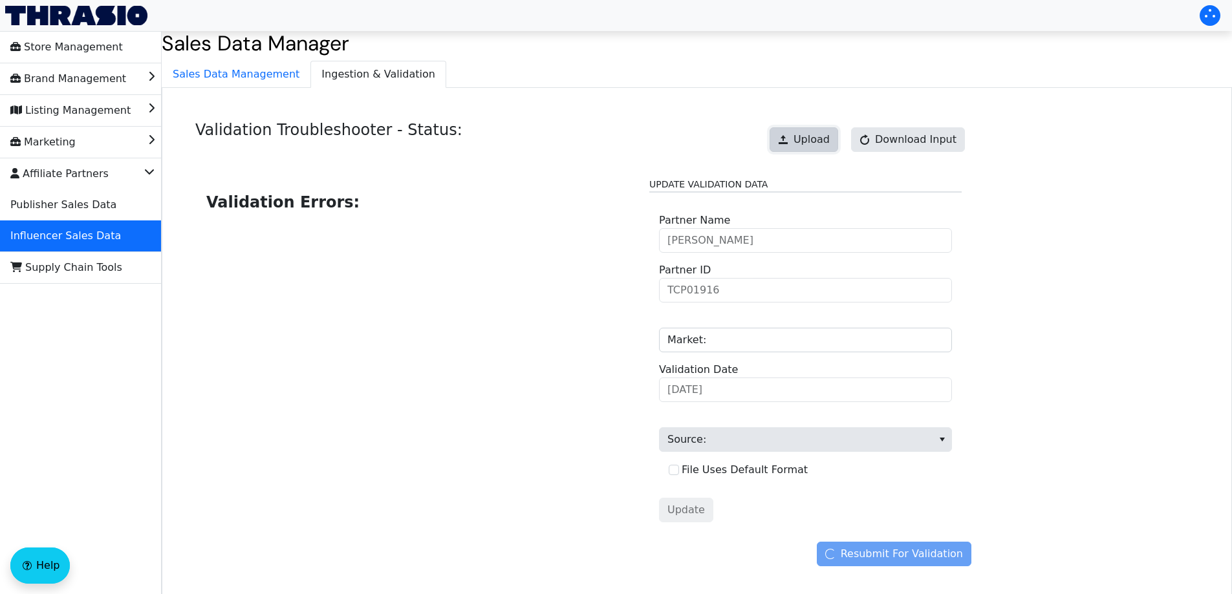
click at [800, 146] on button "Upload" at bounding box center [803, 139] width 69 height 25
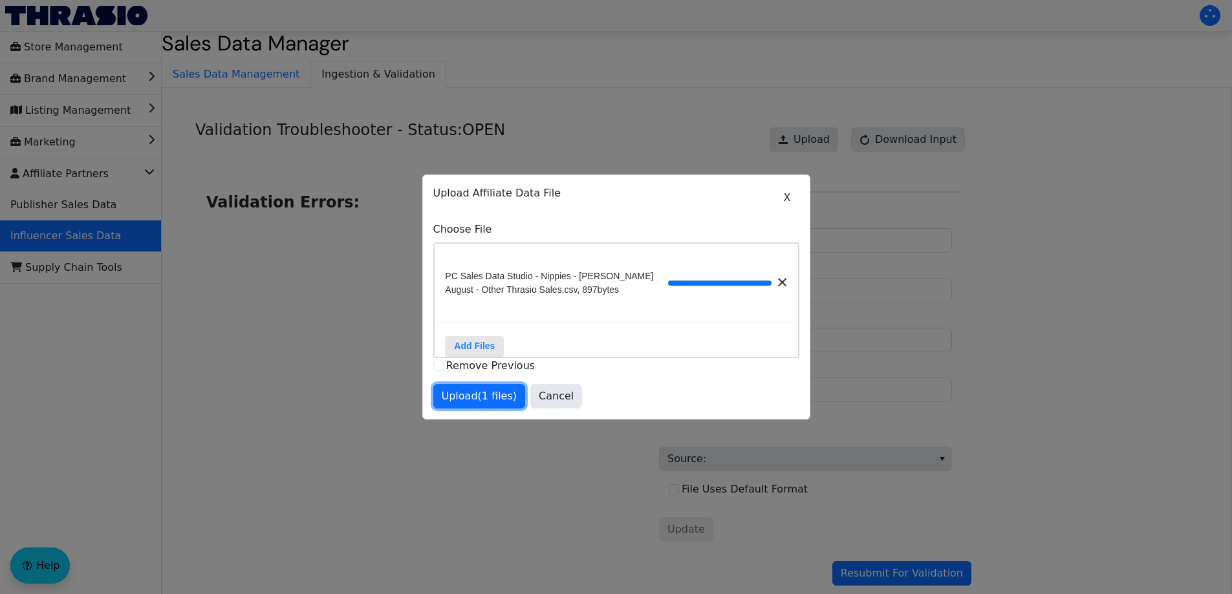
drag, startPoint x: 488, startPoint y: 406, endPoint x: 542, endPoint y: 435, distance: 61.6
click at [487, 404] on span "Upload (1 files)" at bounding box center [480, 397] width 76 height 16
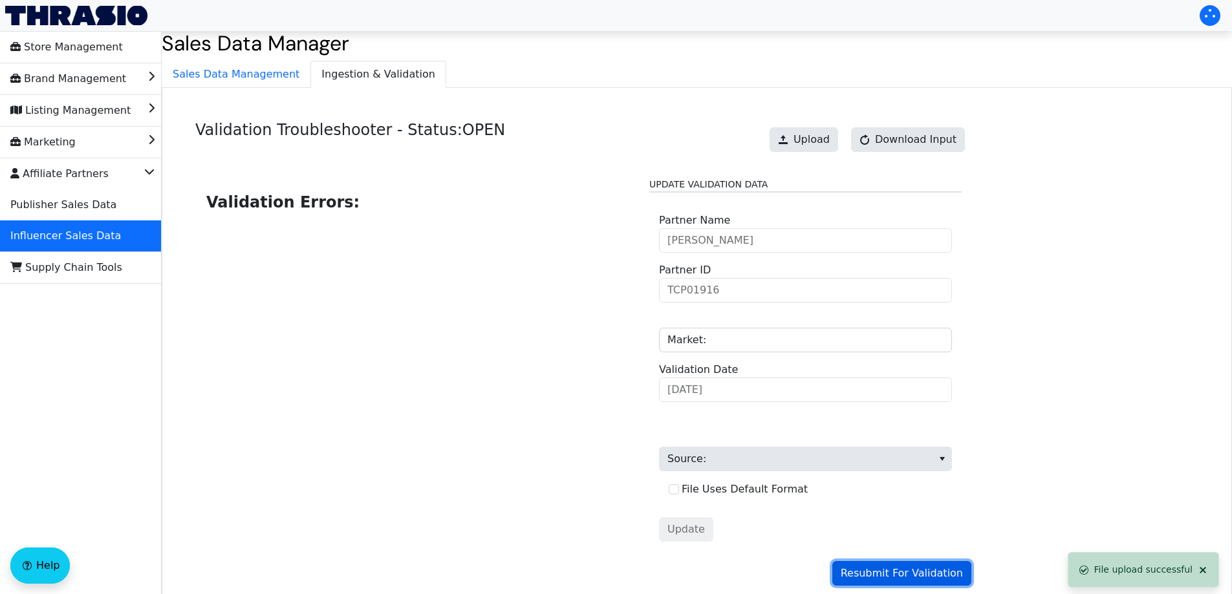
click at [883, 571] on span "Resubmit For Validation" at bounding box center [902, 574] width 122 height 16
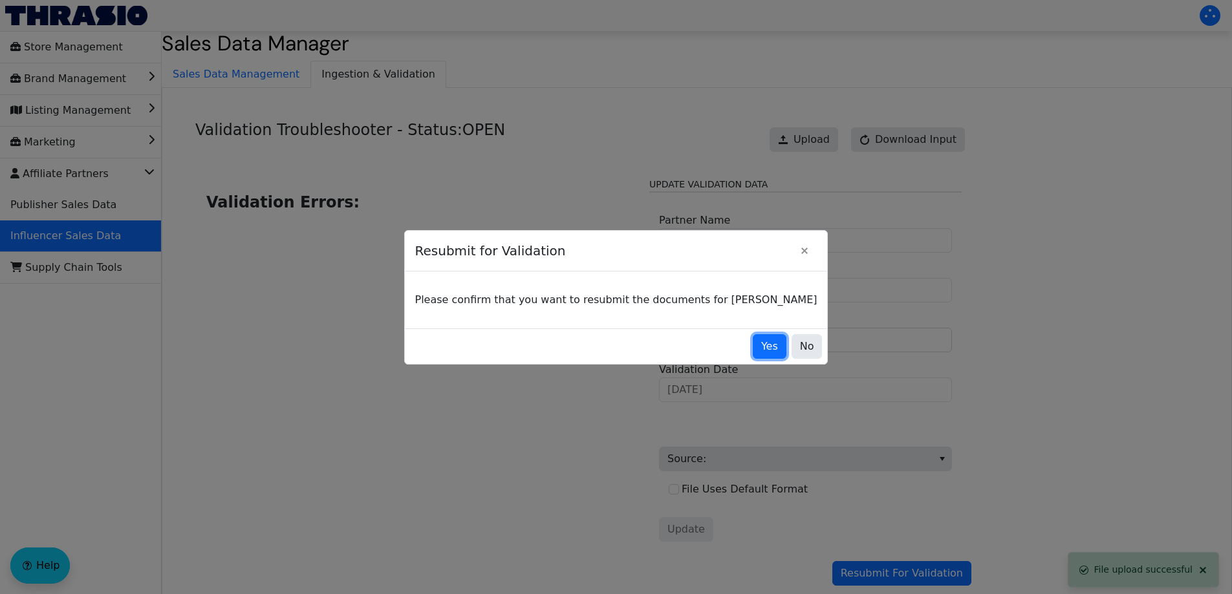
drag, startPoint x: 738, startPoint y: 350, endPoint x: 706, endPoint y: 337, distance: 34.5
click at [761, 350] on span "Yes" at bounding box center [769, 347] width 17 height 16
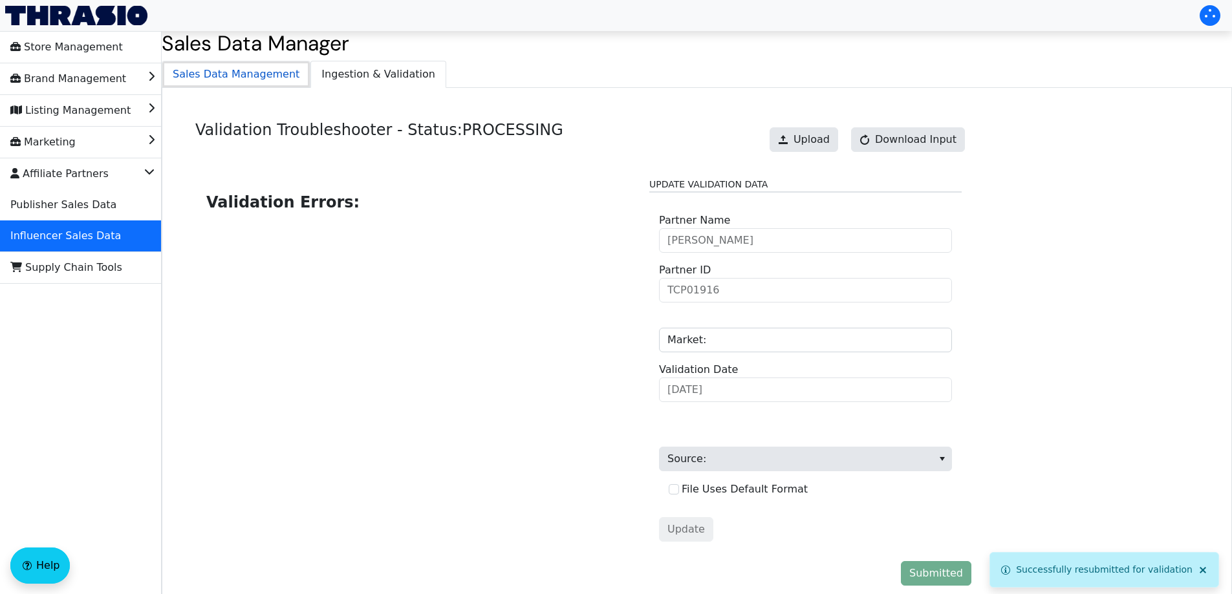
click at [246, 64] on span "Sales Data Management" at bounding box center [235, 74] width 147 height 26
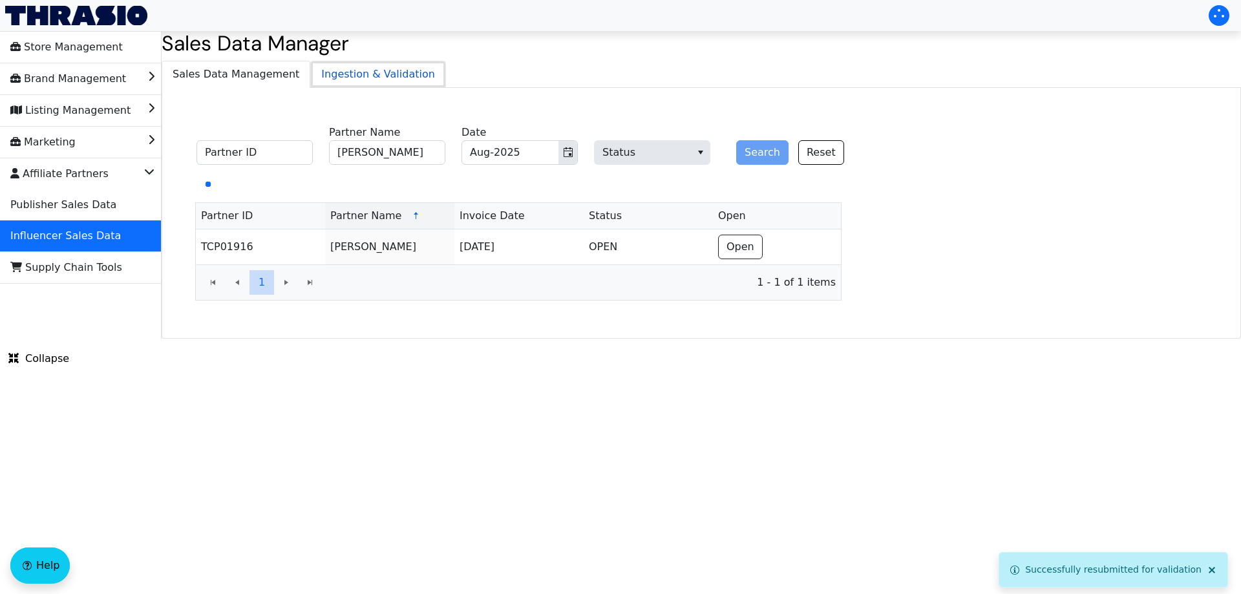
click at [333, 72] on span "Ingestion & Validation" at bounding box center [378, 74] width 134 height 26
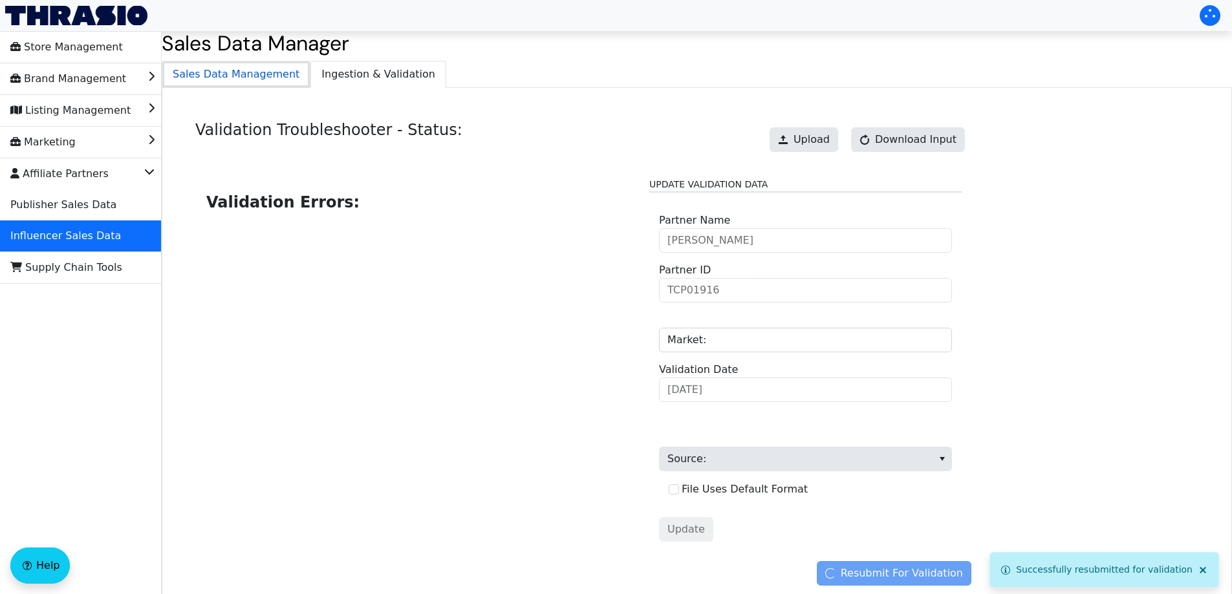
click at [249, 65] on span "Sales Data Management" at bounding box center [235, 74] width 147 height 26
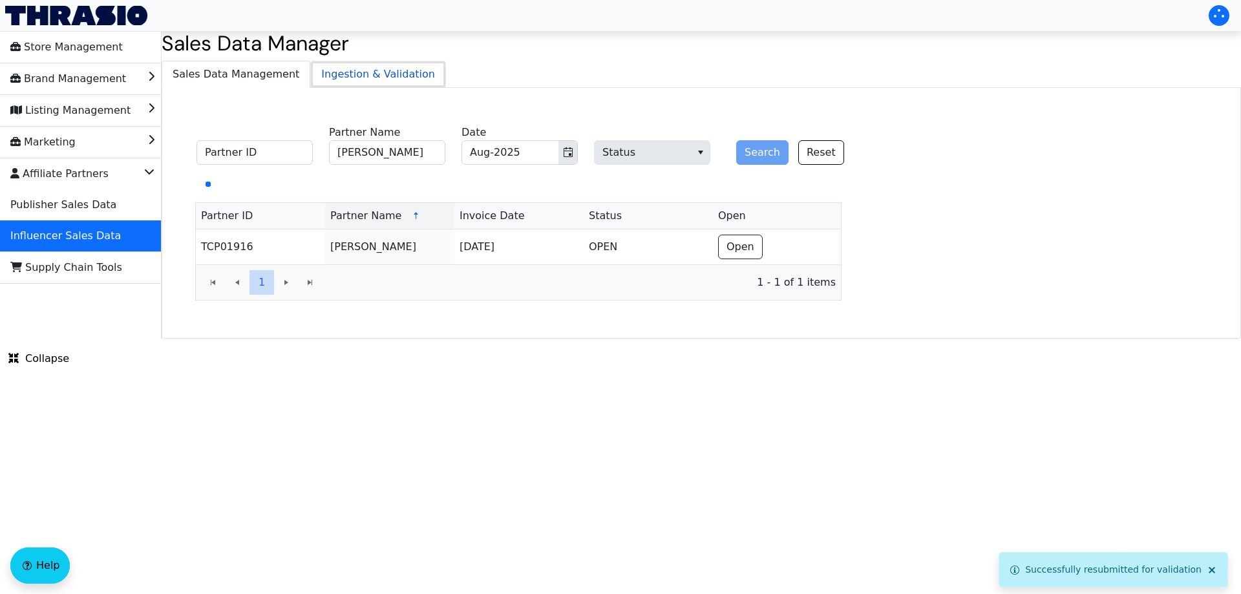
click at [352, 65] on span "Ingestion & Validation" at bounding box center [378, 74] width 134 height 26
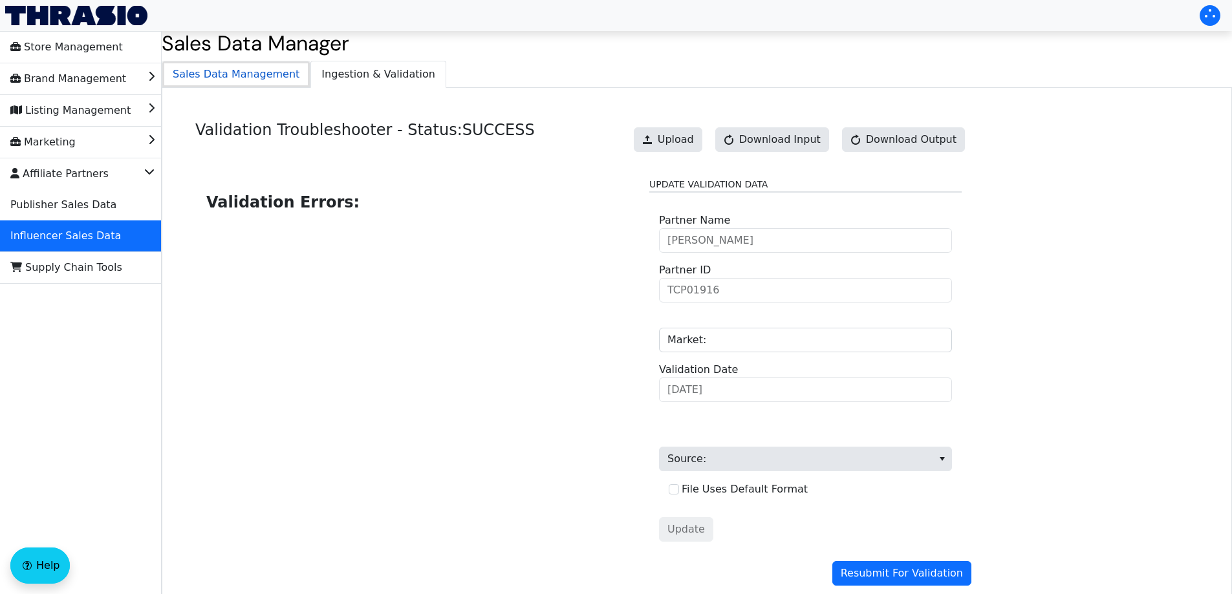
click at [253, 68] on span "Sales Data Management" at bounding box center [235, 74] width 147 height 26
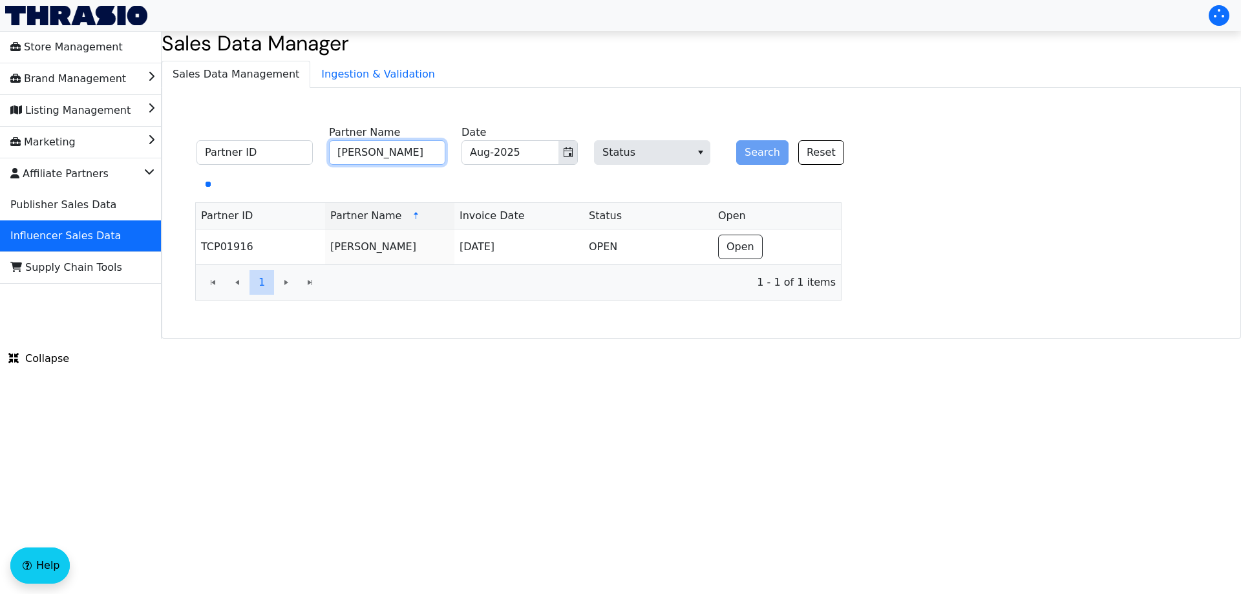
click at [388, 153] on input "[PERSON_NAME]" at bounding box center [387, 152] width 116 height 25
